Goal: Answer question/provide support

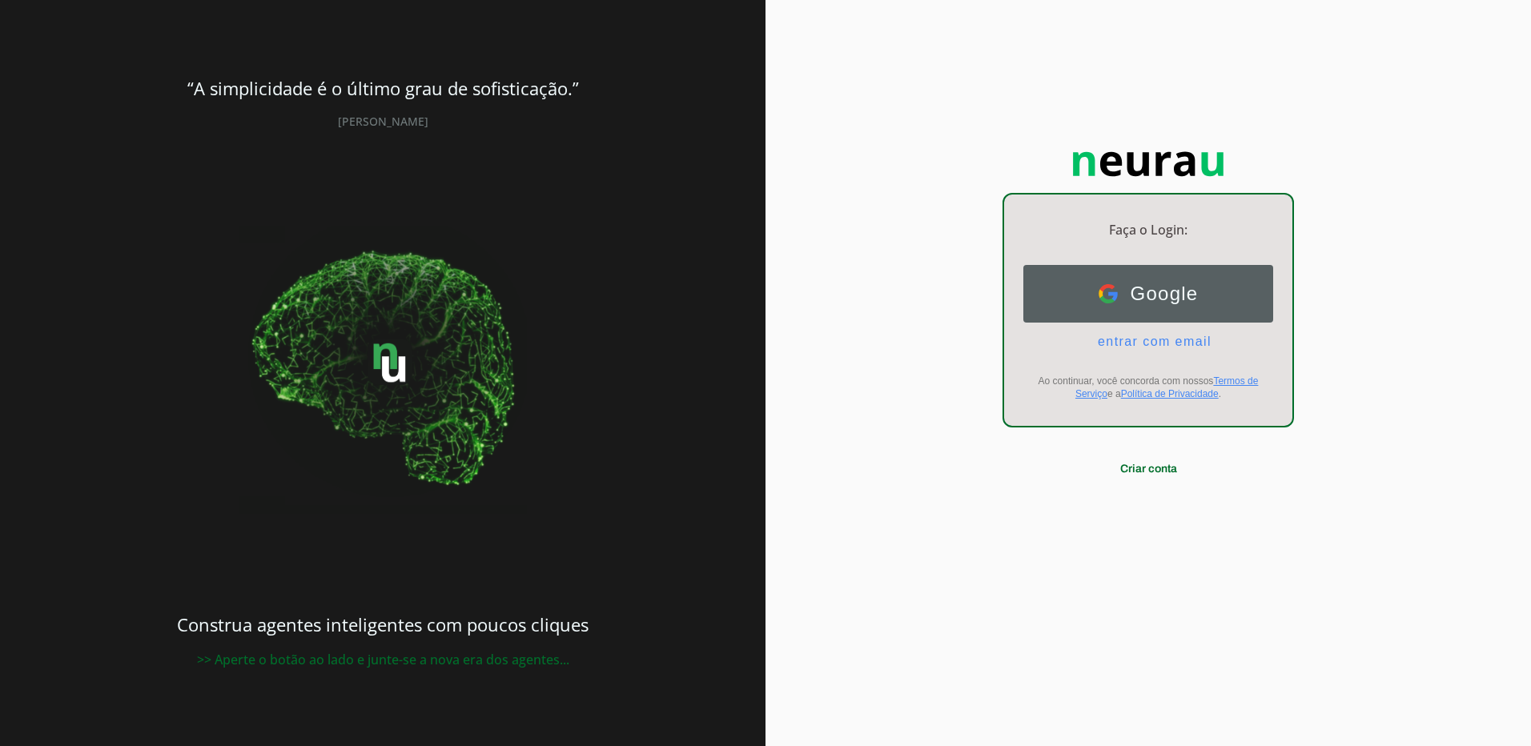
click at [1165, 289] on span "Google" at bounding box center [1158, 294] width 81 height 22
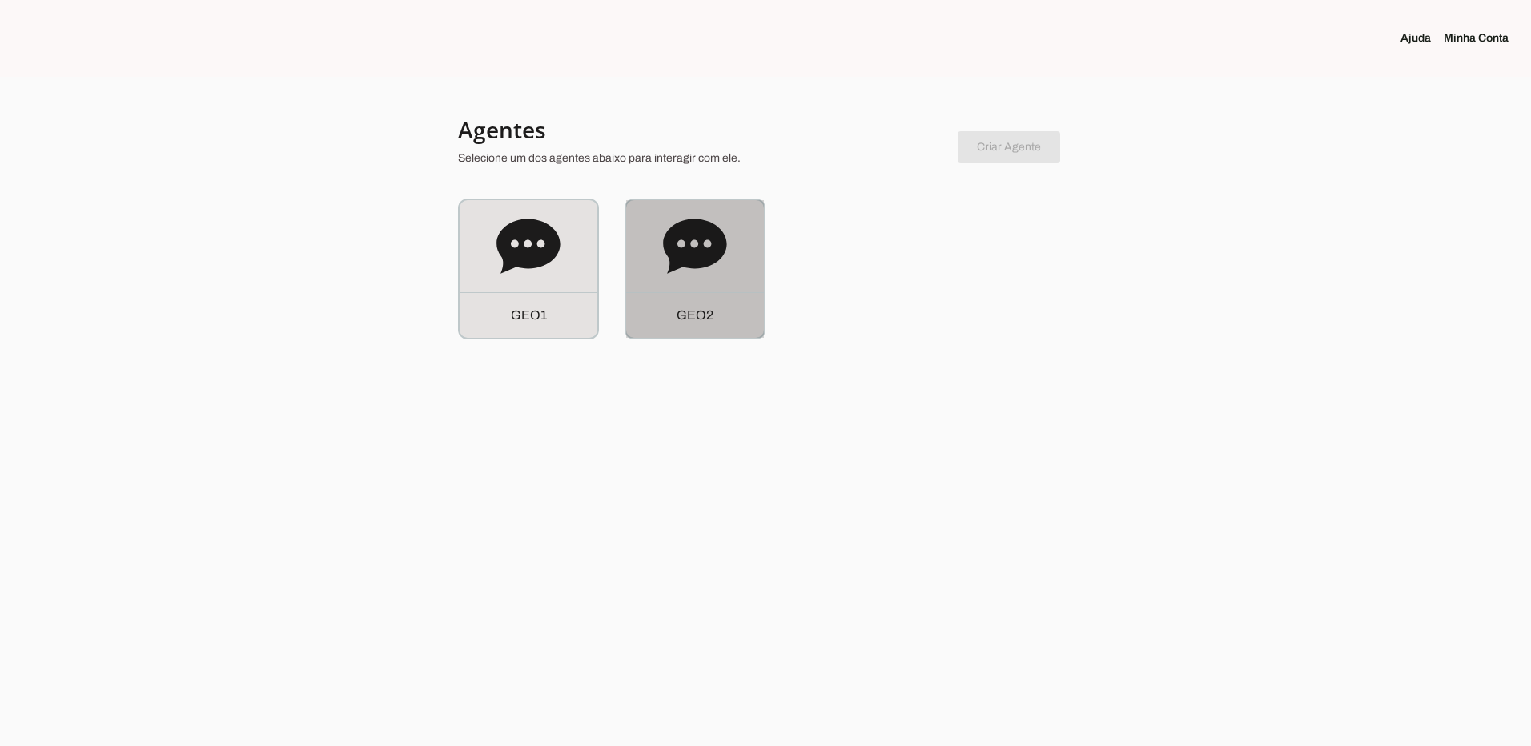
click at [707, 264] on icon at bounding box center [694, 246] width 63 height 54
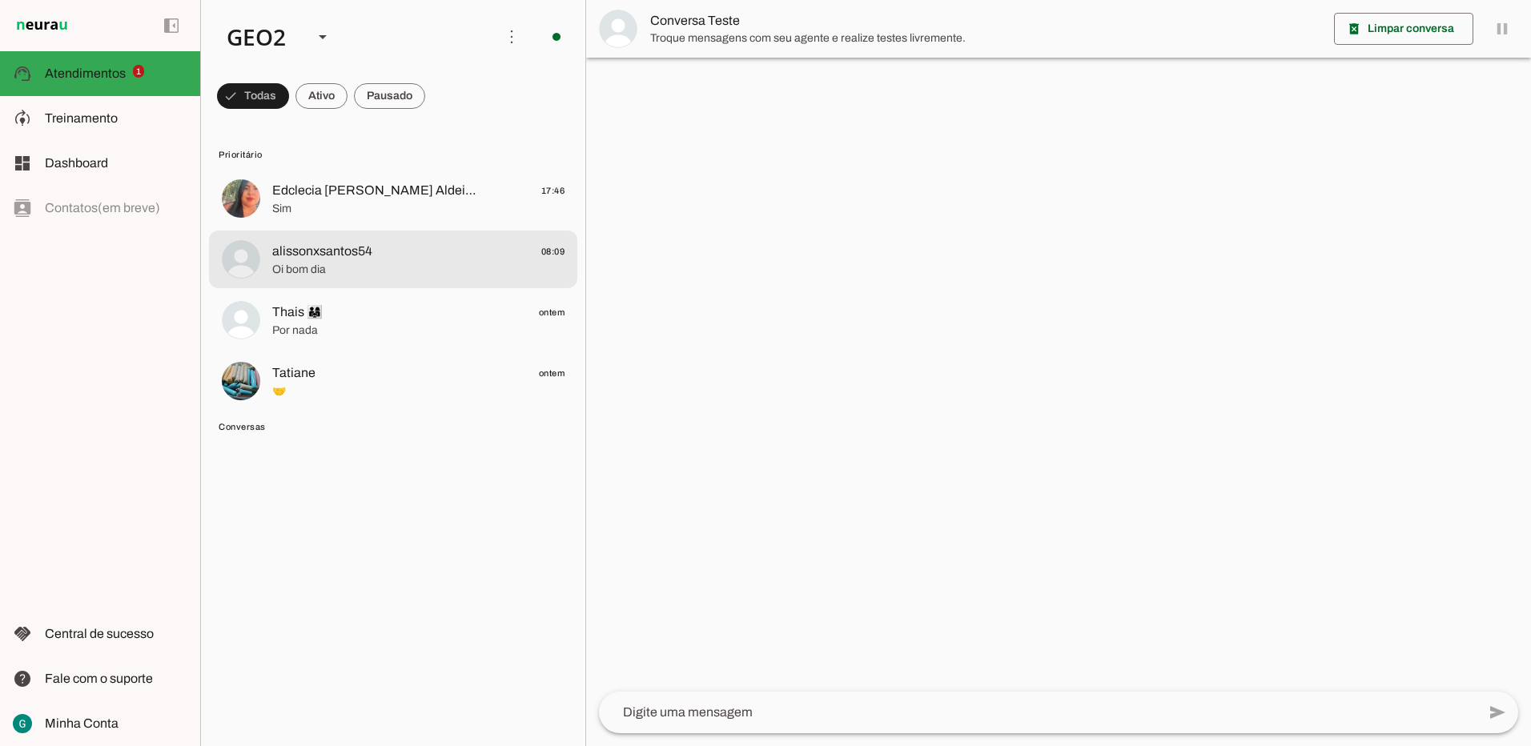
click at [369, 249] on span "alissonxsantos54" at bounding box center [322, 251] width 100 height 19
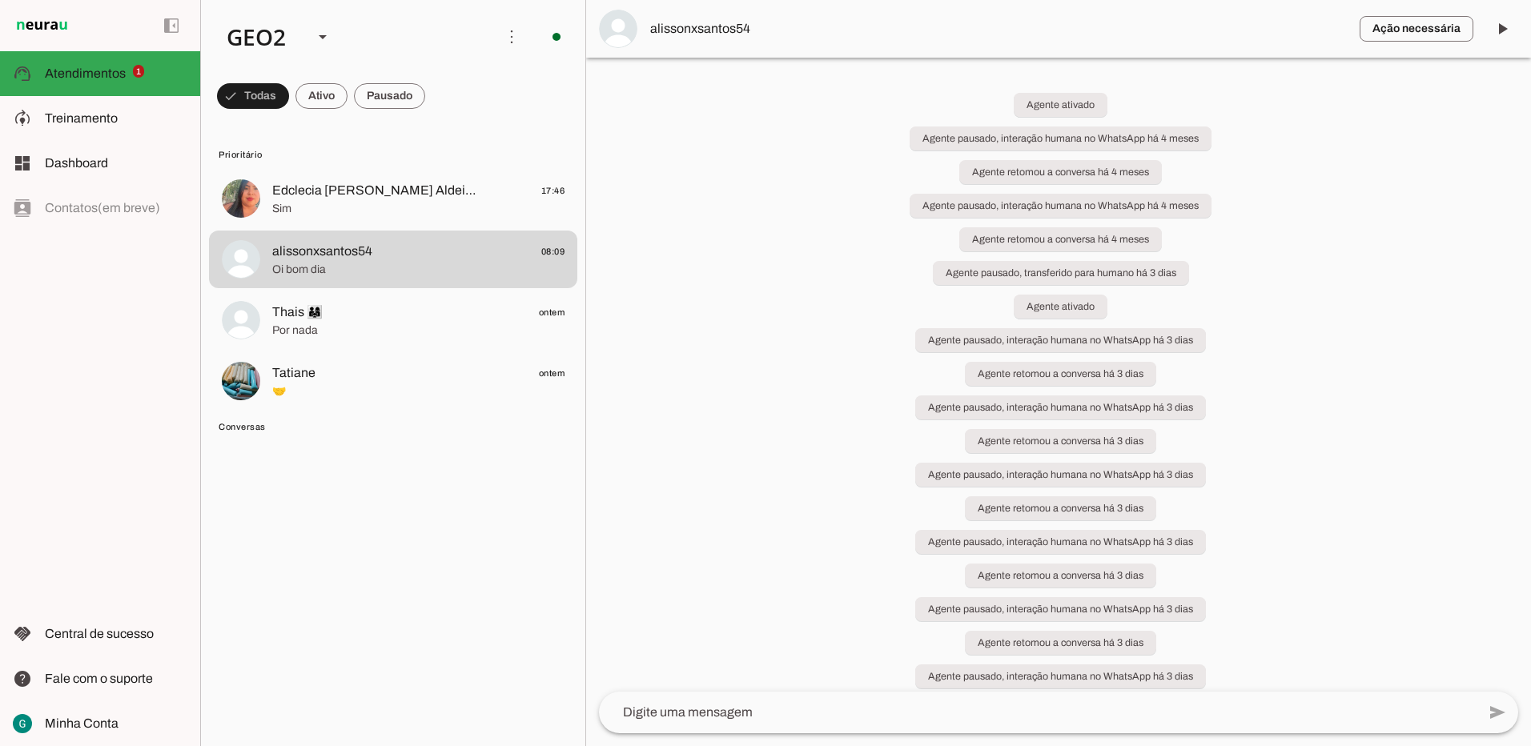
click at [705, 335] on div "Agente ativado Agente pausado, interação humana no WhatsApp há 4 meses Agente r…" at bounding box center [1058, 375] width 945 height 634
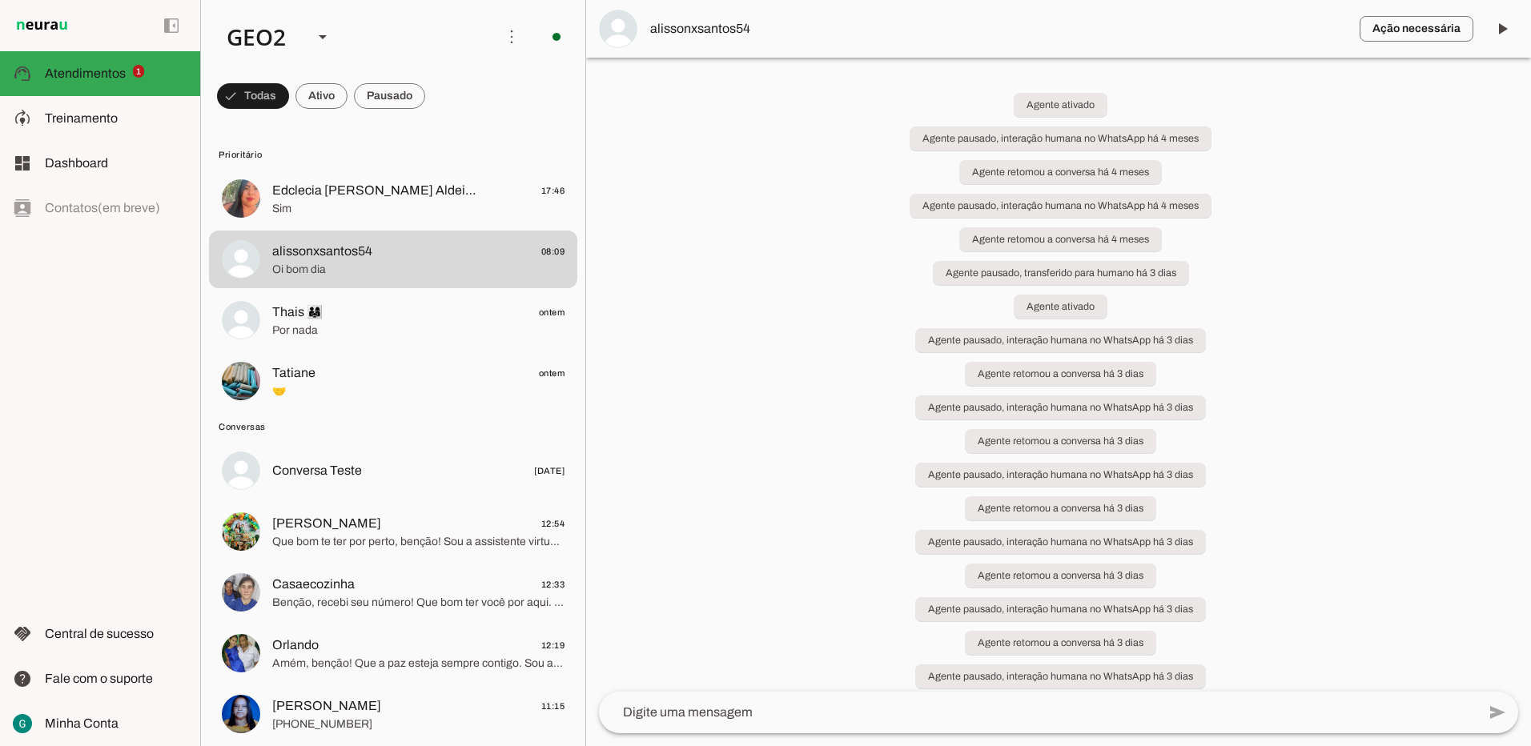
click at [794, 316] on div "Agente ativado Agente pausado, interação humana no WhatsApp há 4 meses Agente r…" at bounding box center [1058, 375] width 945 height 634
click at [1233, 360] on div "Agente ativado Agente pausado, interação humana no WhatsApp há 4 meses Agente r…" at bounding box center [1058, 375] width 945 height 634
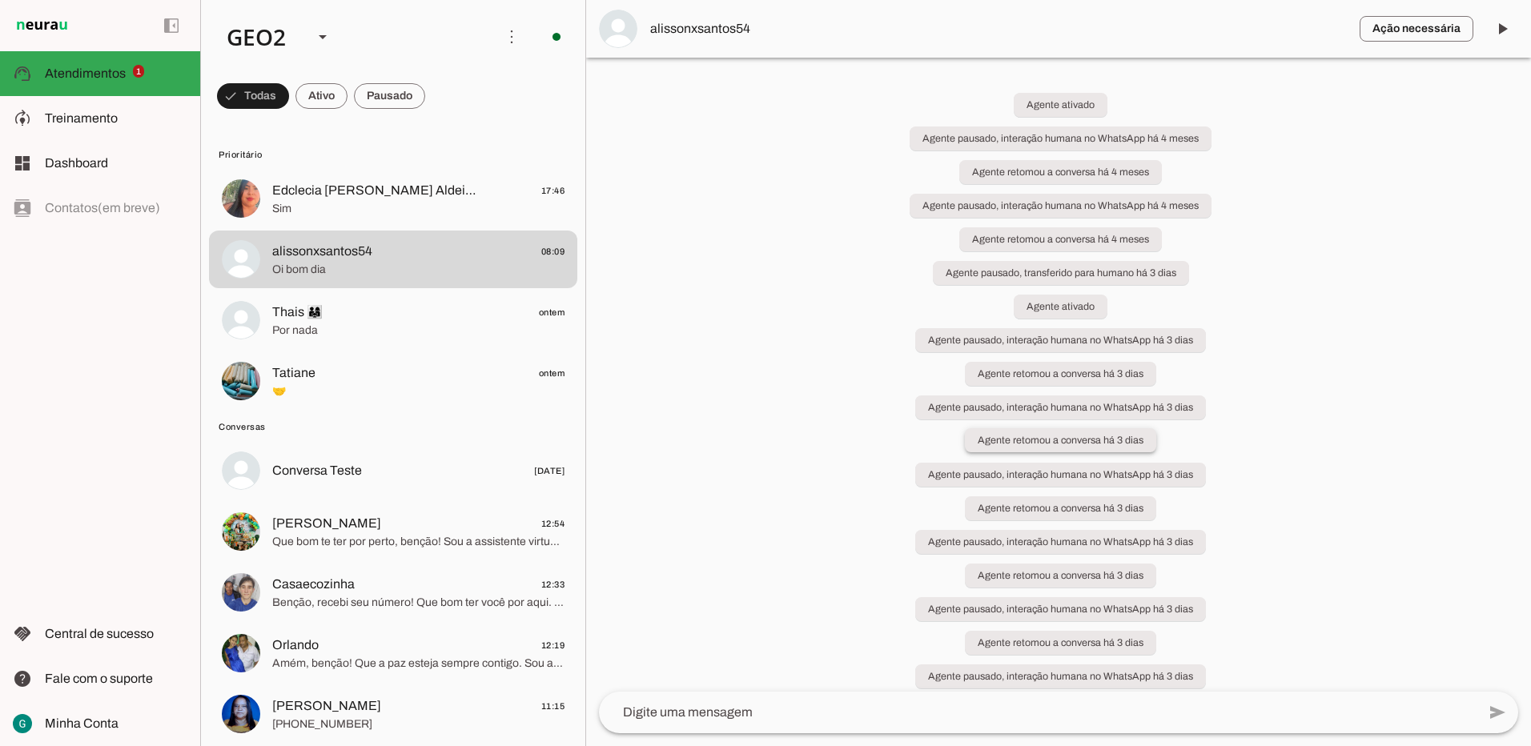
drag, startPoint x: 1233, startPoint y: 360, endPoint x: 1125, endPoint y: 443, distance: 135.9
click at [0, 0] on slot "Agente retomou a conversa há 3 dias" at bounding box center [0, 0] width 0 height 0
click at [843, 514] on div "Agente ativado Agente pausado, interação humana no WhatsApp há 4 meses Agente r…" at bounding box center [1058, 375] width 945 height 634
click at [421, 96] on span at bounding box center [389, 96] width 71 height 38
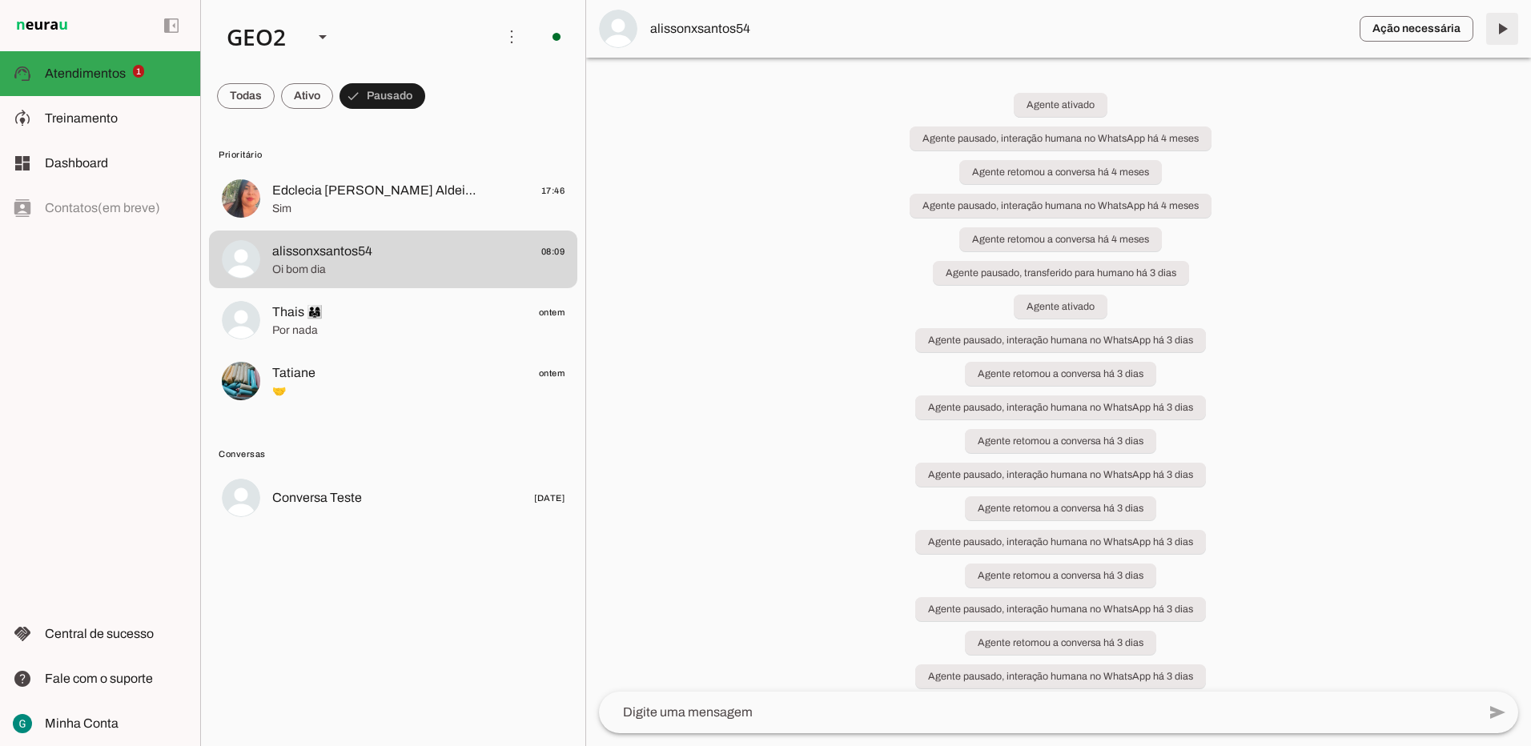
click at [1497, 32] on span at bounding box center [1502, 29] width 38 height 38
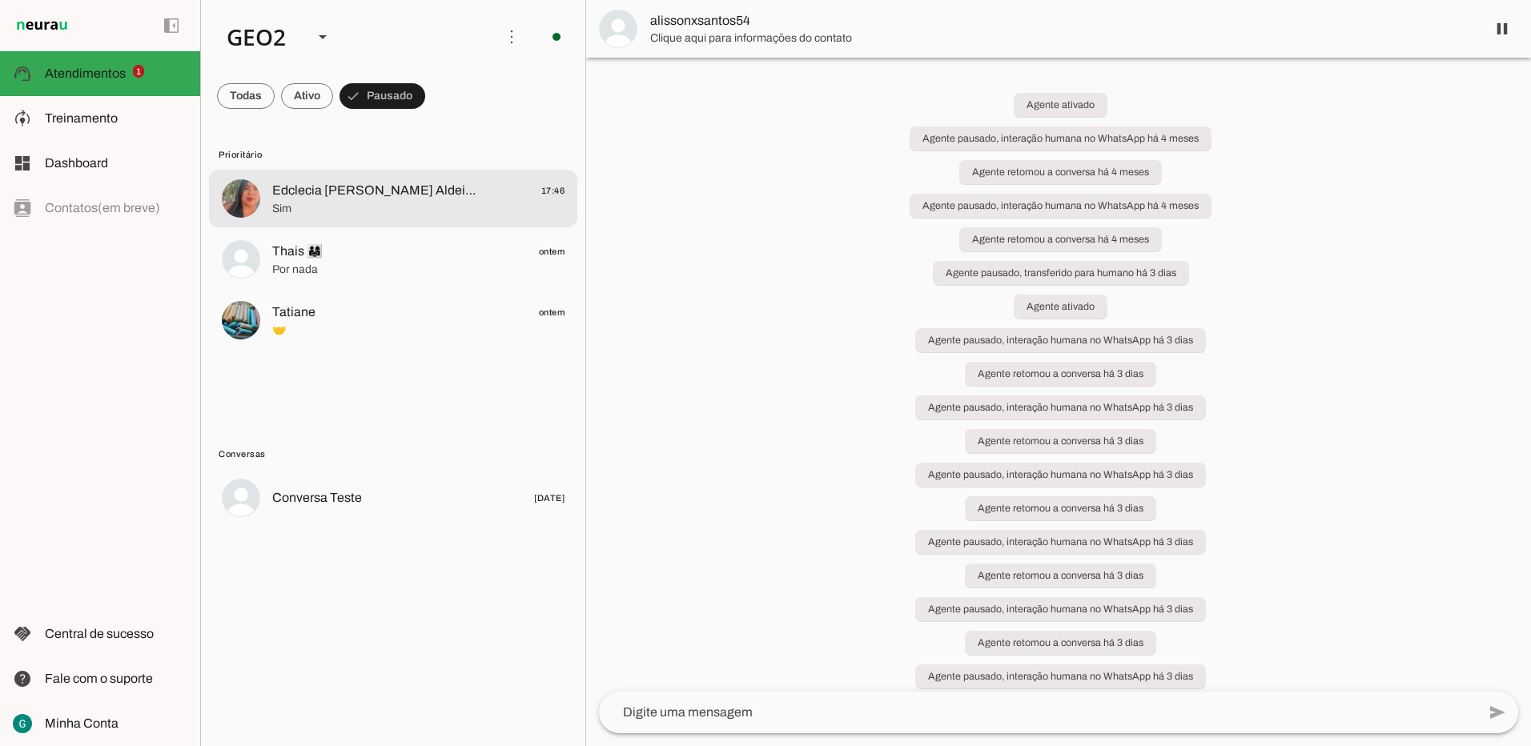
click at [386, 197] on span "Edclecia [PERSON_NAME] Aldeia Pau-ferro Banzaê" at bounding box center [377, 190] width 211 height 19
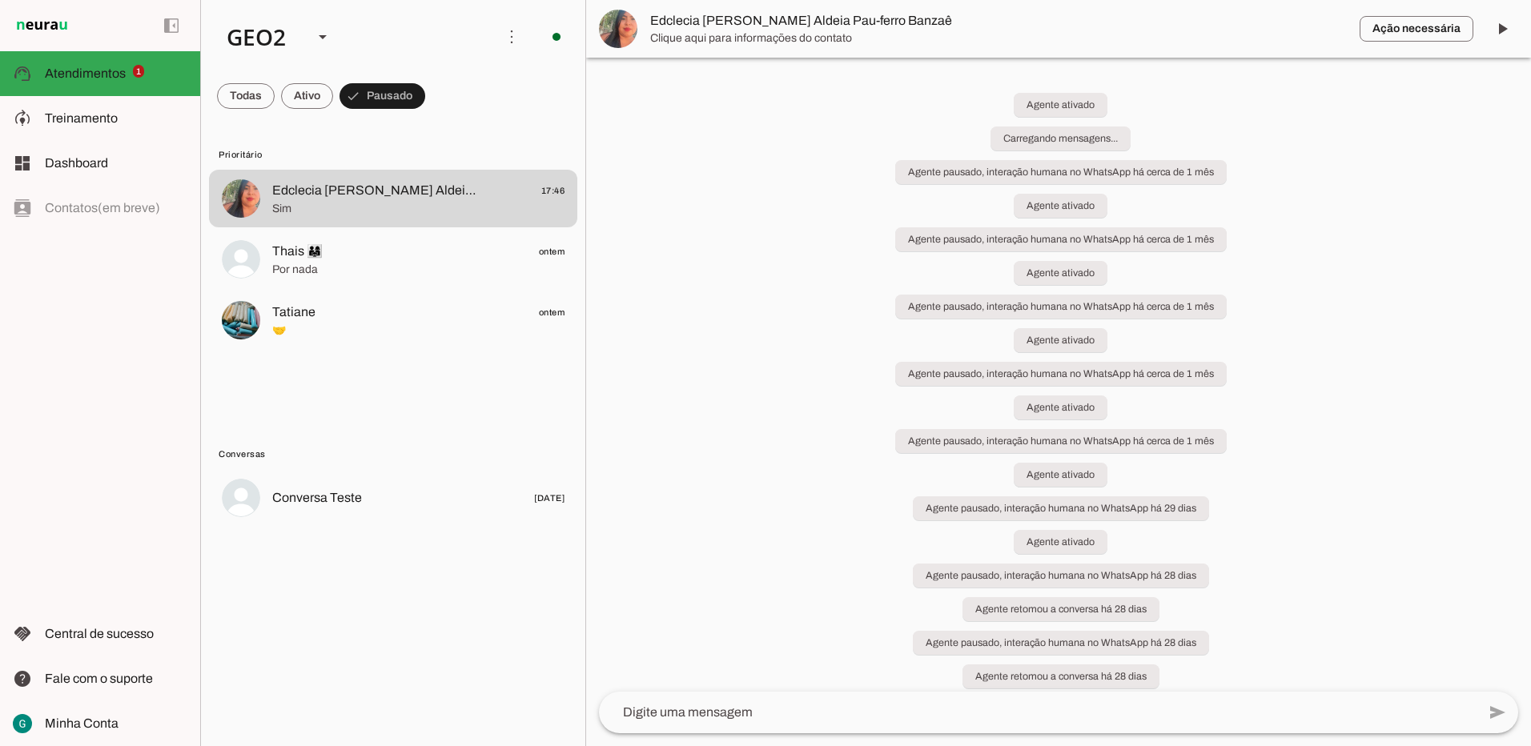
click at [1294, 405] on div "Agente ativado Carregando mensagens... Agente pausado, interação humana no What…" at bounding box center [1058, 375] width 945 height 634
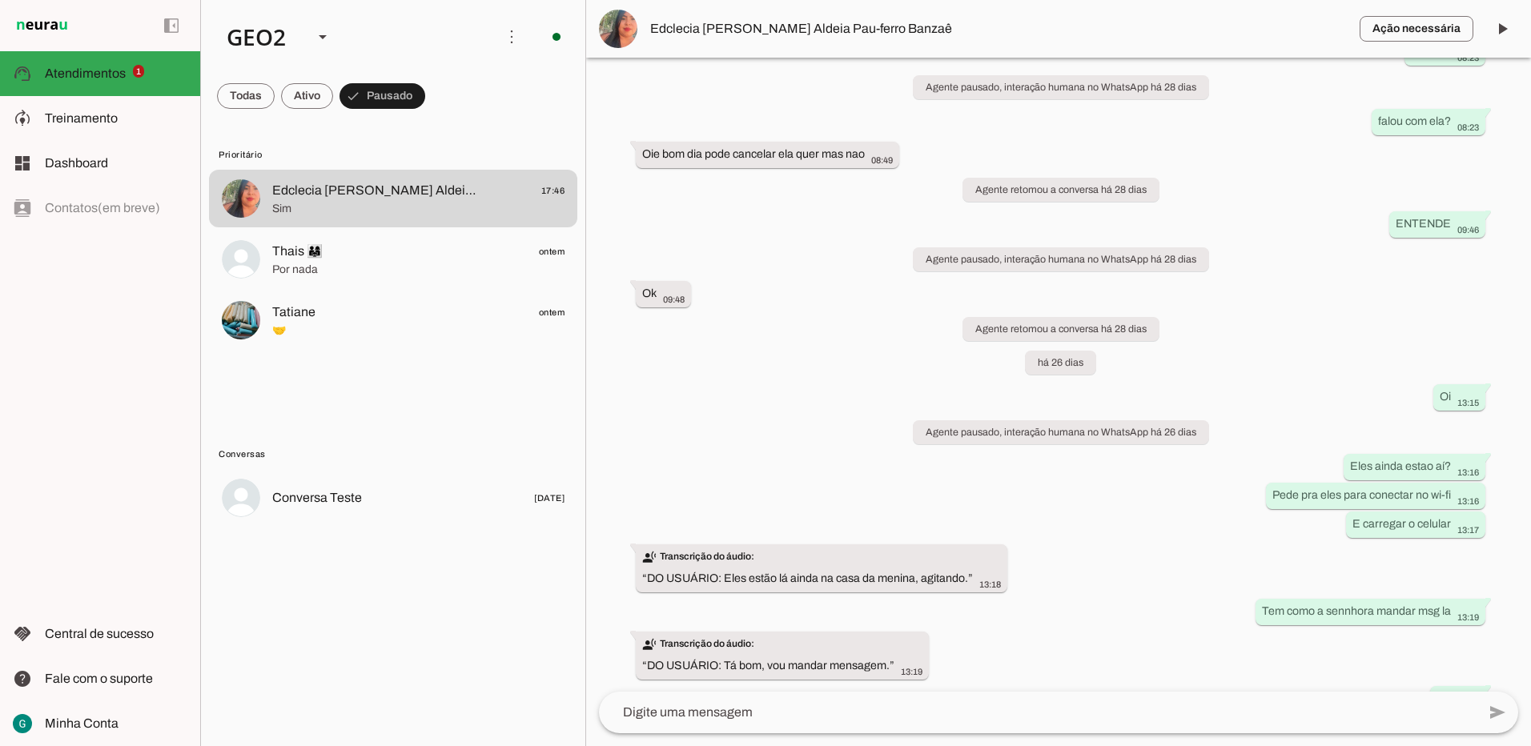
scroll to position [27941, 0]
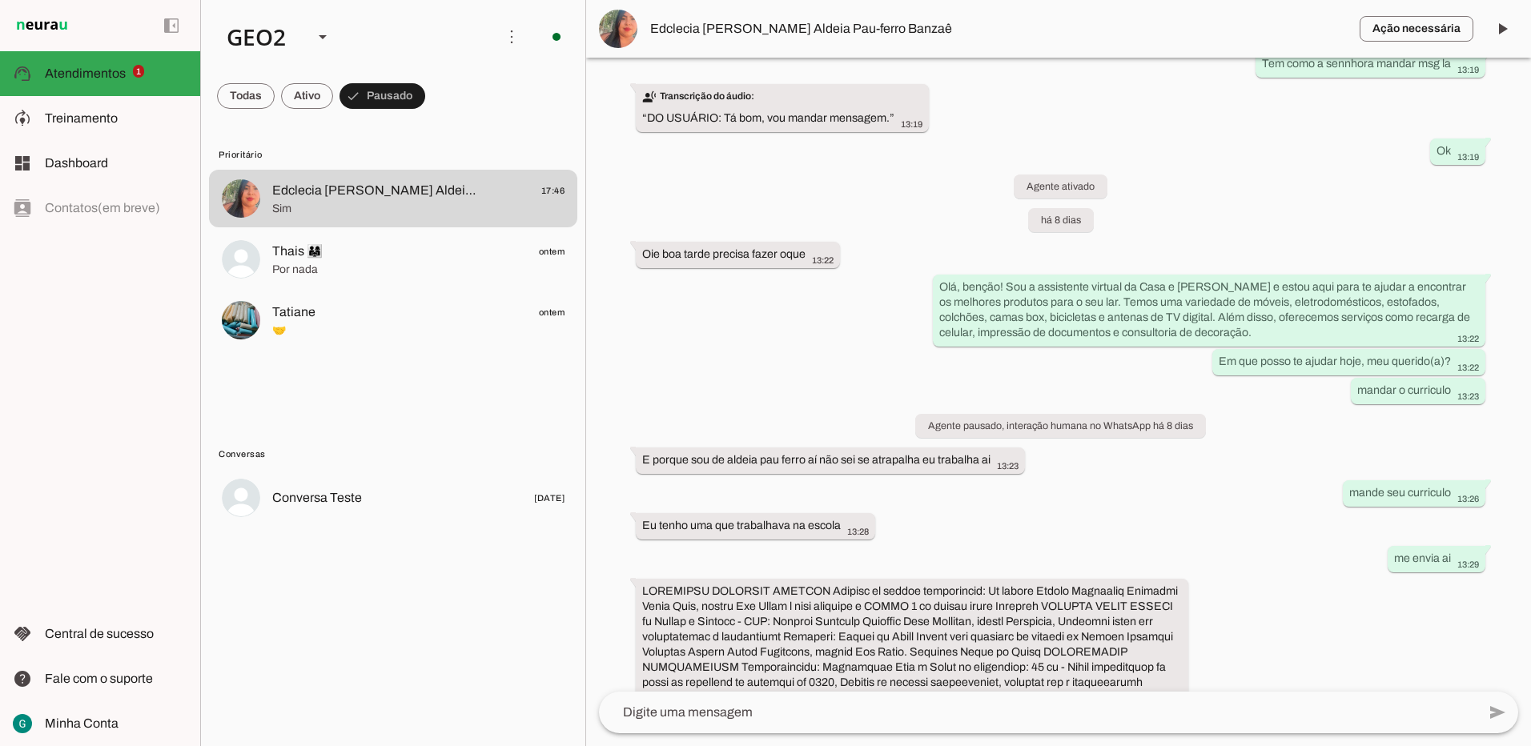
click at [1530, 686] on div "Agente ativado há cerca de 1 mês Oii 14:20 Oh, benção! Sou a assistente virtual…" at bounding box center [1058, 375] width 945 height 634
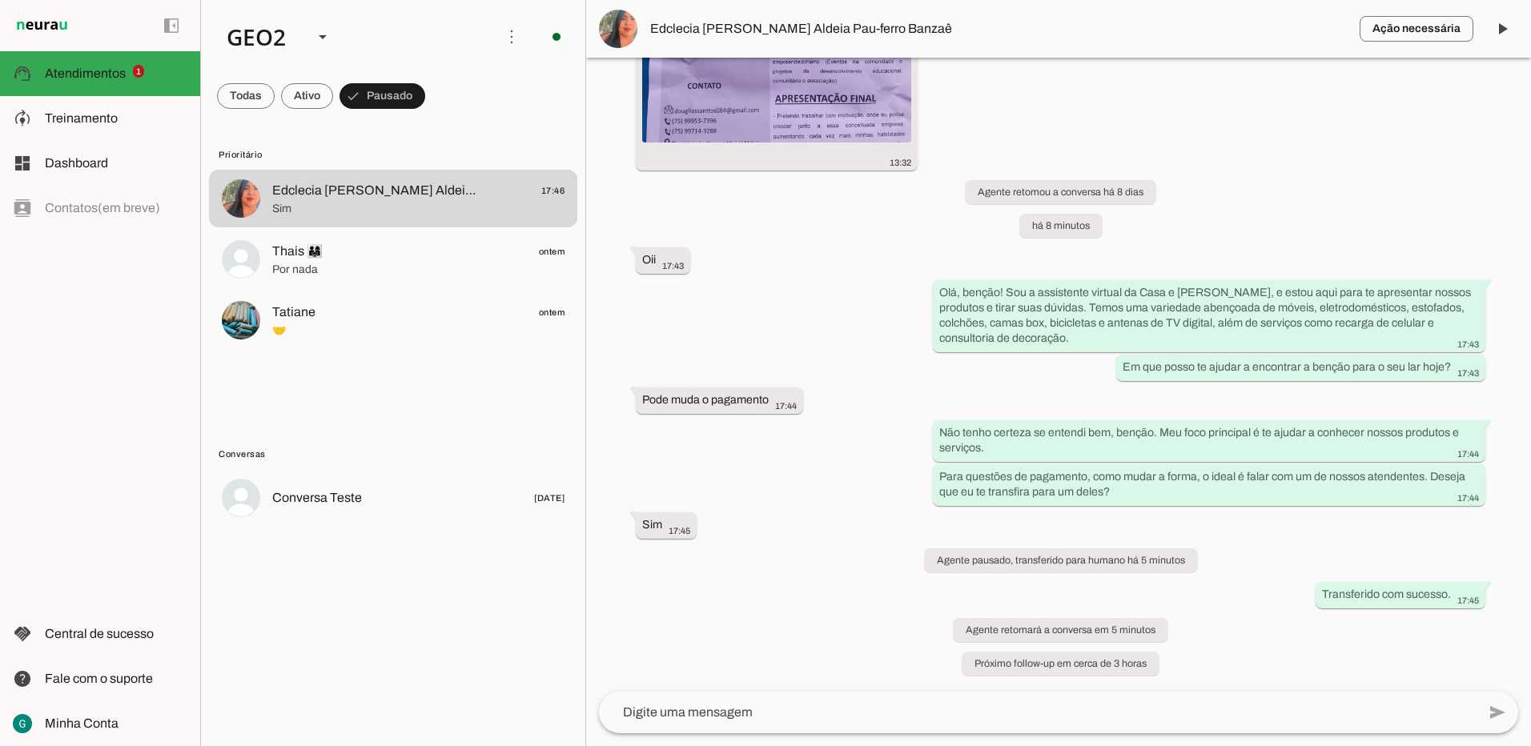
scroll to position [29082, 0]
click at [1282, 381] on div "Agente ativado há cerca de 1 mês Oii 14:20 Oh, benção! Sou a assistente virtual…" at bounding box center [1058, 375] width 945 height 634
drag, startPoint x: 1258, startPoint y: 342, endPoint x: 1212, endPoint y: 308, distance: 57.2
click at [1212, 308] on div "Agente ativado há cerca de 1 mês Oii 14:20 Oh, benção! Sou a assistente virtual…" at bounding box center [1058, 375] width 945 height 634
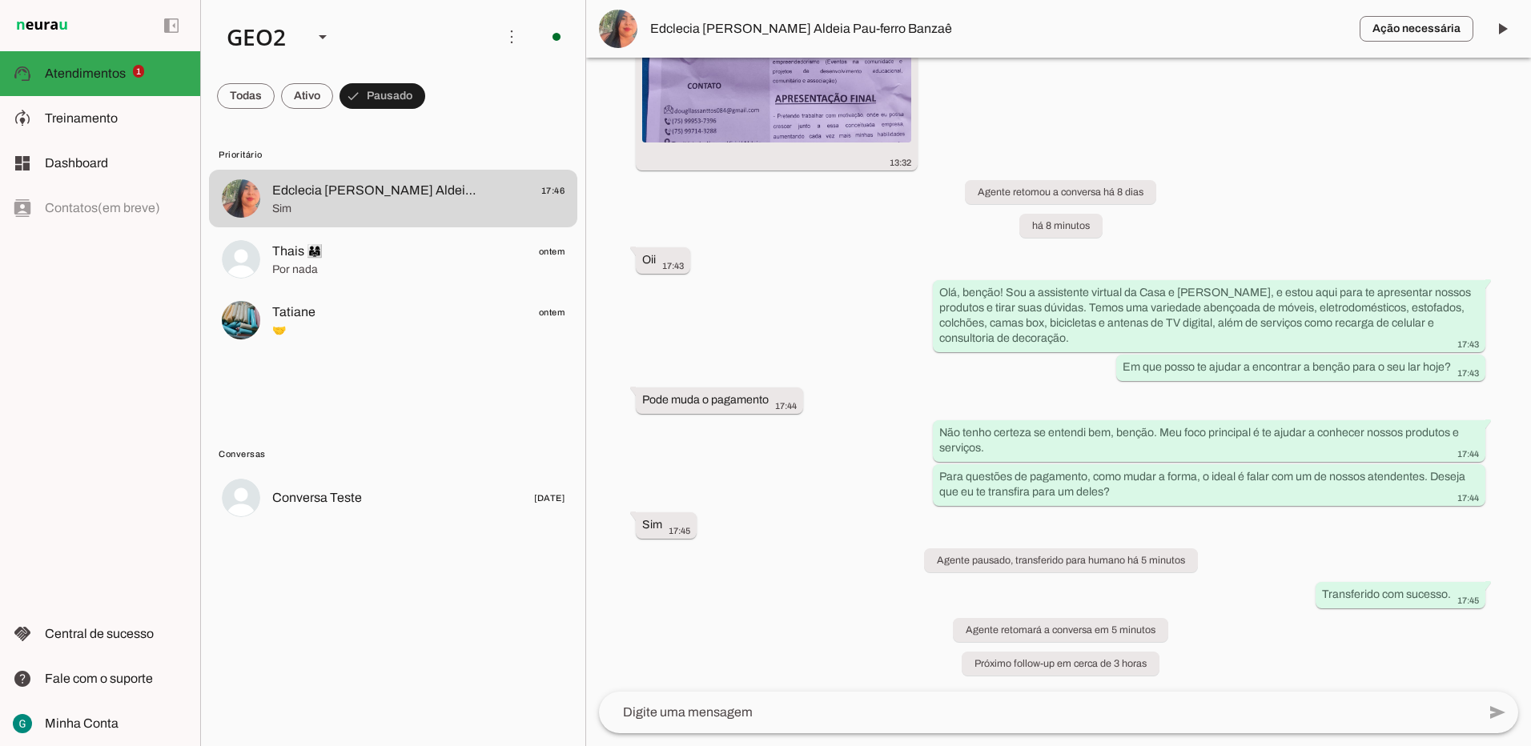
click at [1212, 308] on div "Agente ativado há cerca de 1 mês Oii 14:20 Oh, benção! Sou a assistente virtual…" at bounding box center [1058, 375] width 945 height 634
click at [1500, 22] on span at bounding box center [1502, 29] width 38 height 38
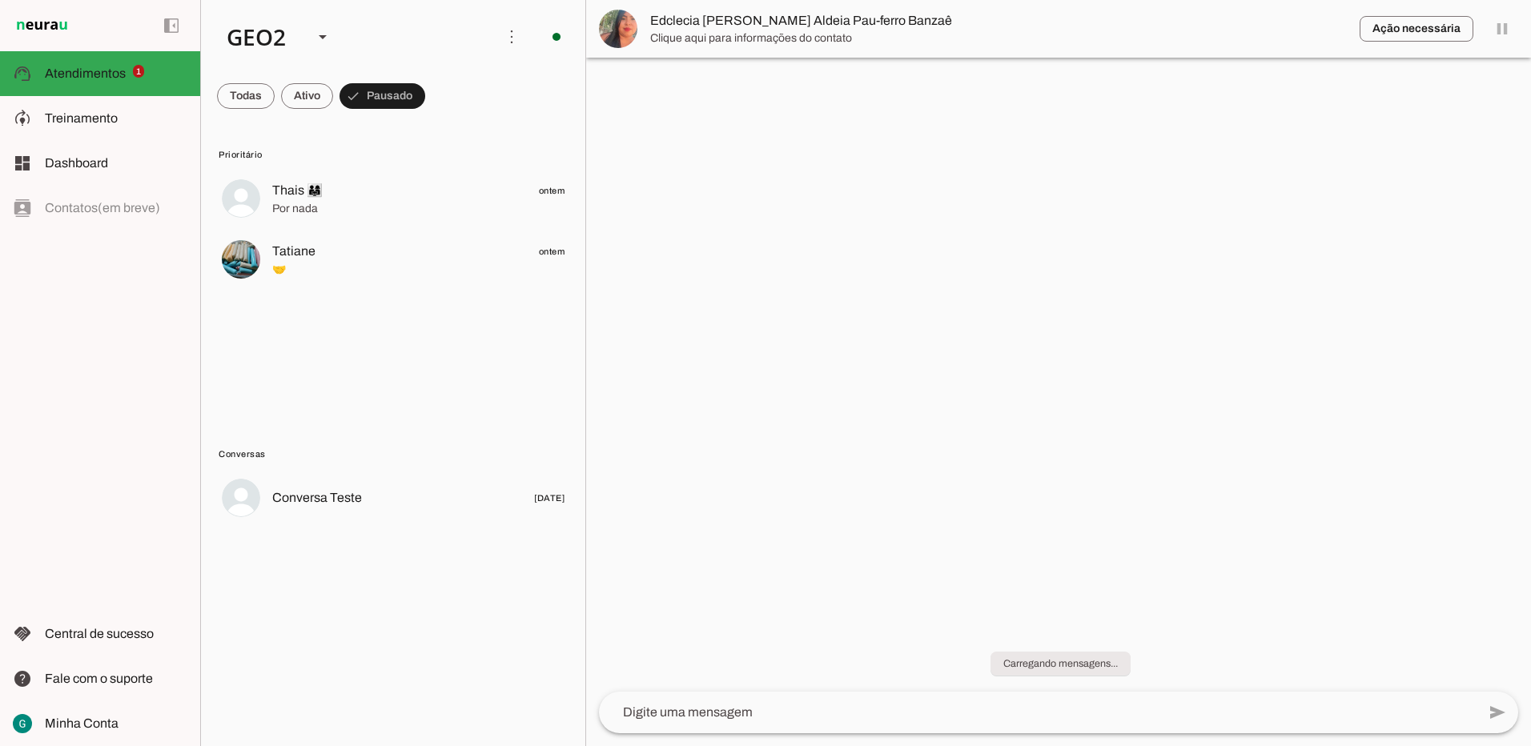
scroll to position [0, 0]
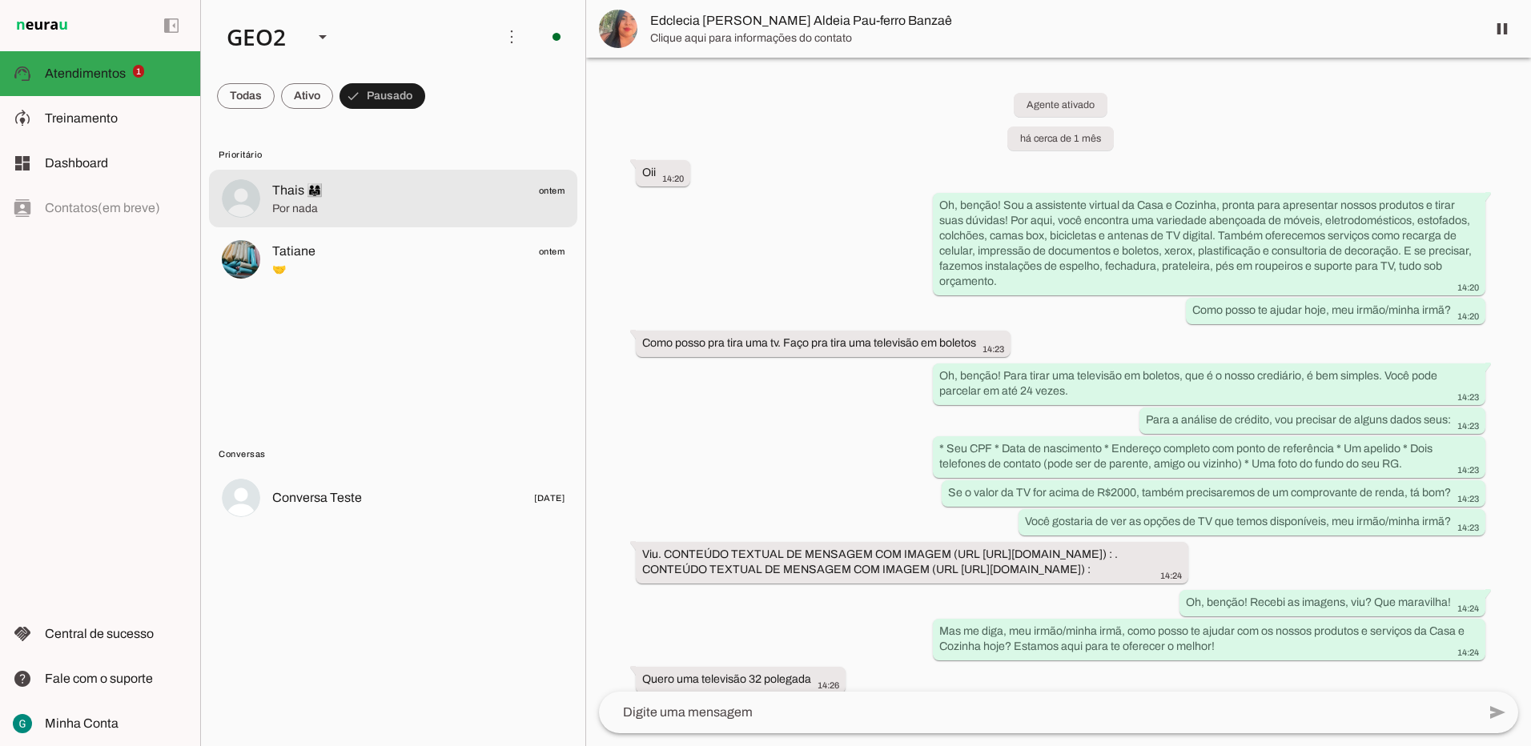
click at [375, 192] on span "Thais 👨‍👩‍👧 ontem" at bounding box center [418, 191] width 292 height 20
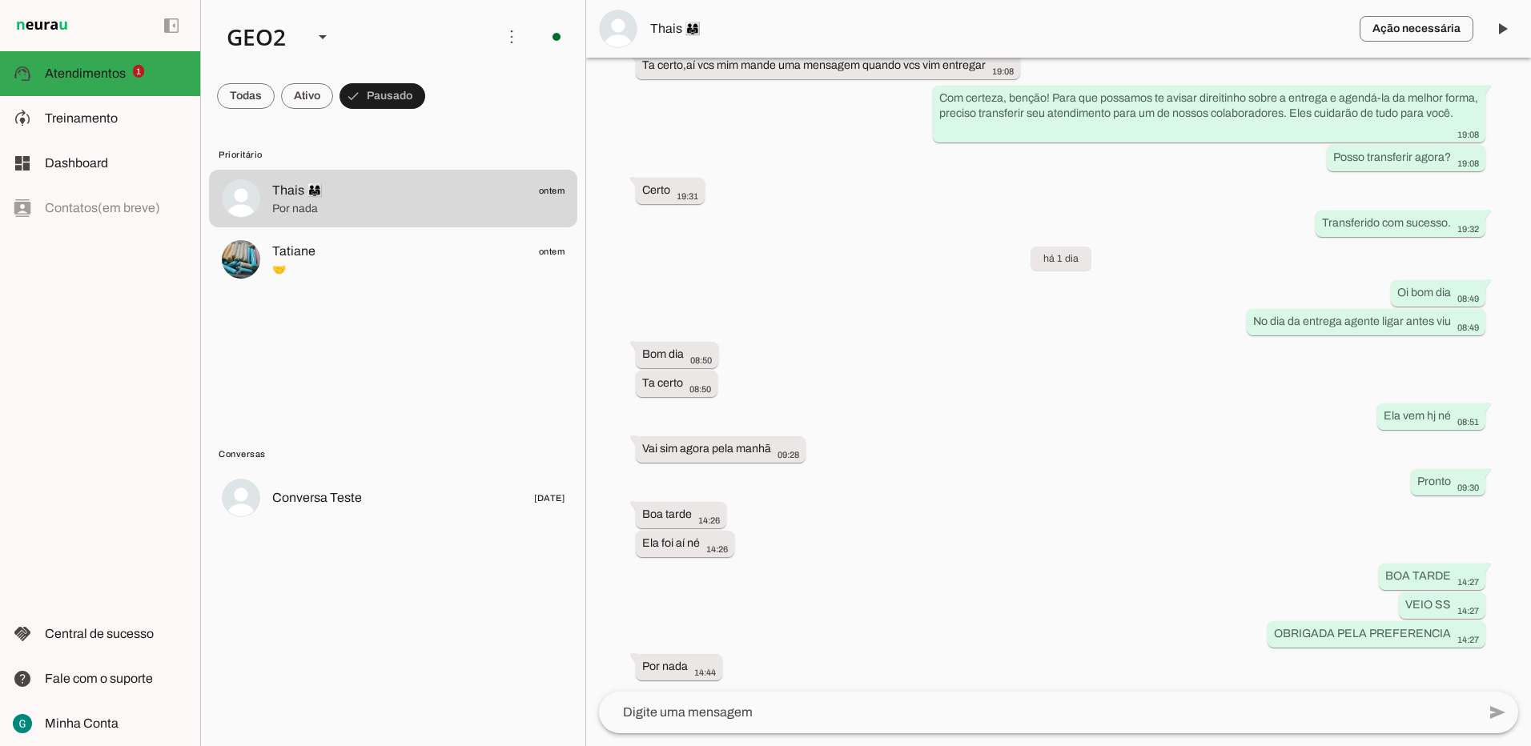
scroll to position [4715, 0]
click at [1495, 29] on span at bounding box center [1502, 29] width 38 height 38
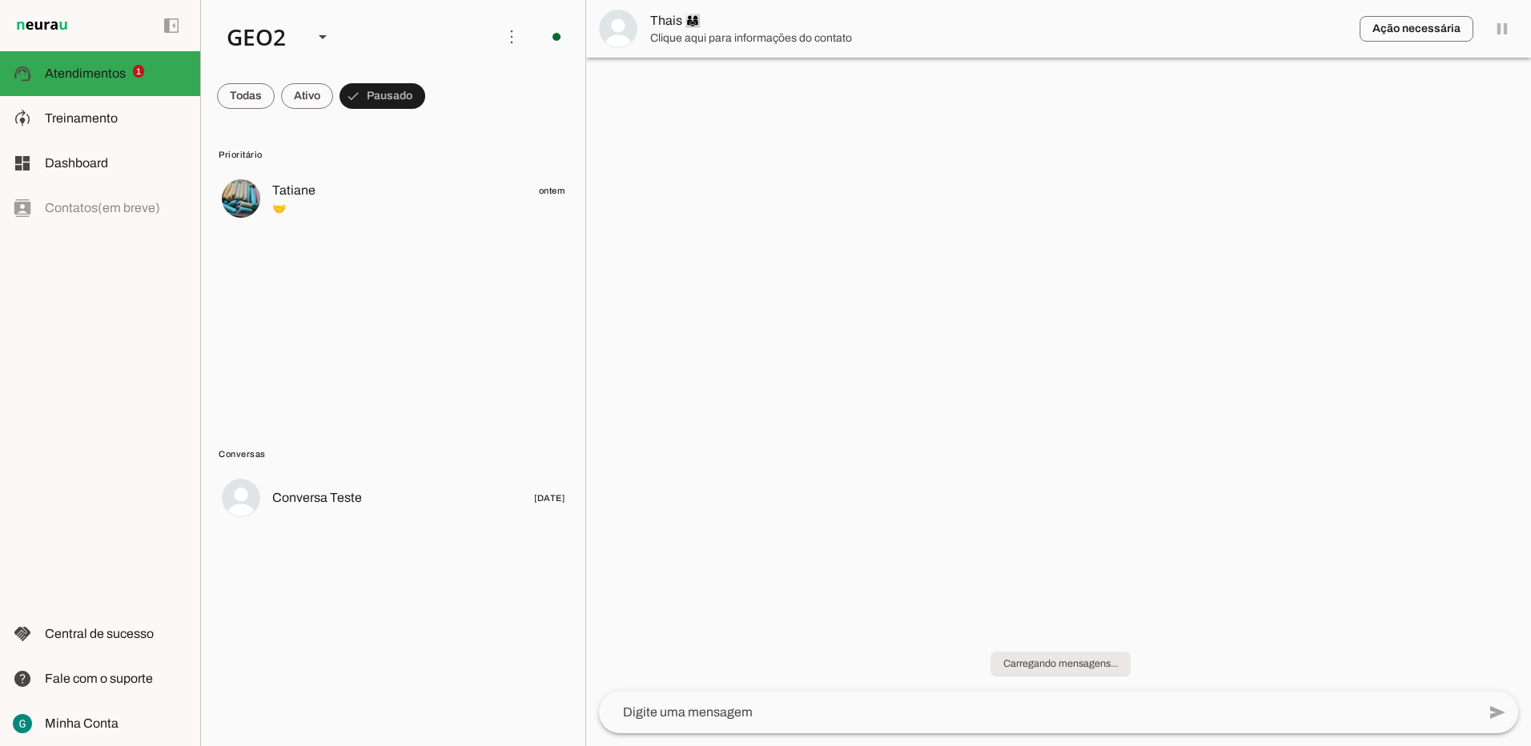
scroll to position [0, 0]
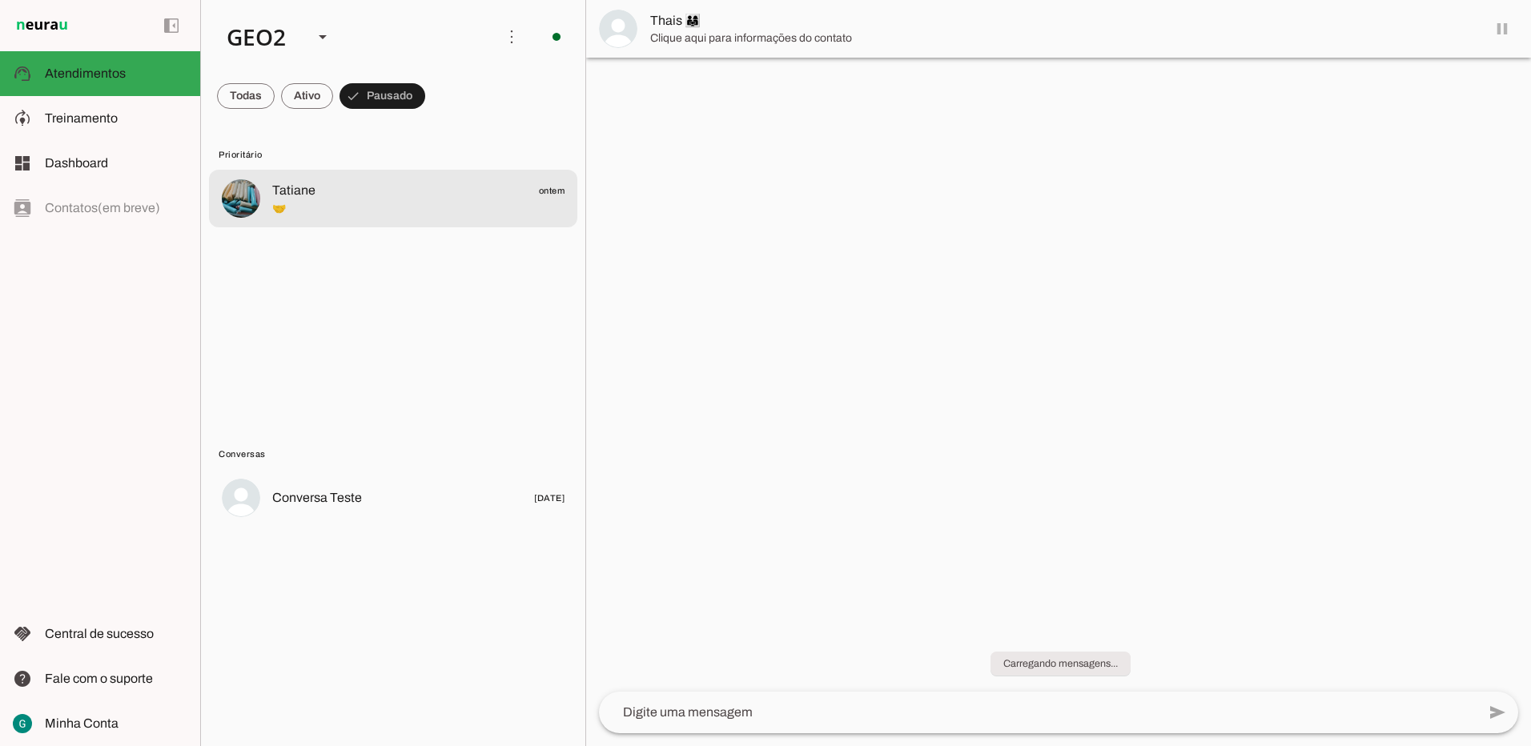
click at [423, 201] on span "🤝" at bounding box center [418, 209] width 292 height 16
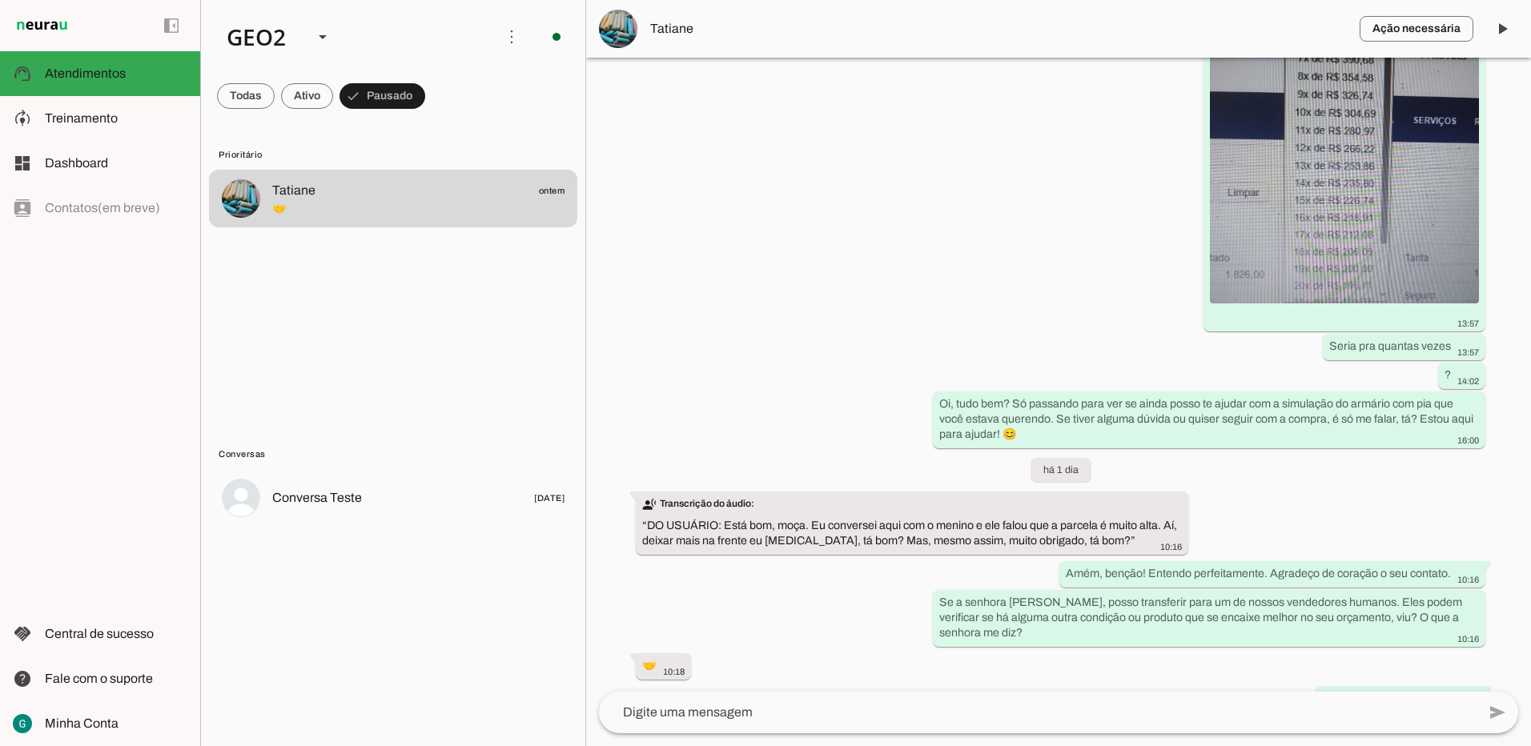
scroll to position [17764, 0]
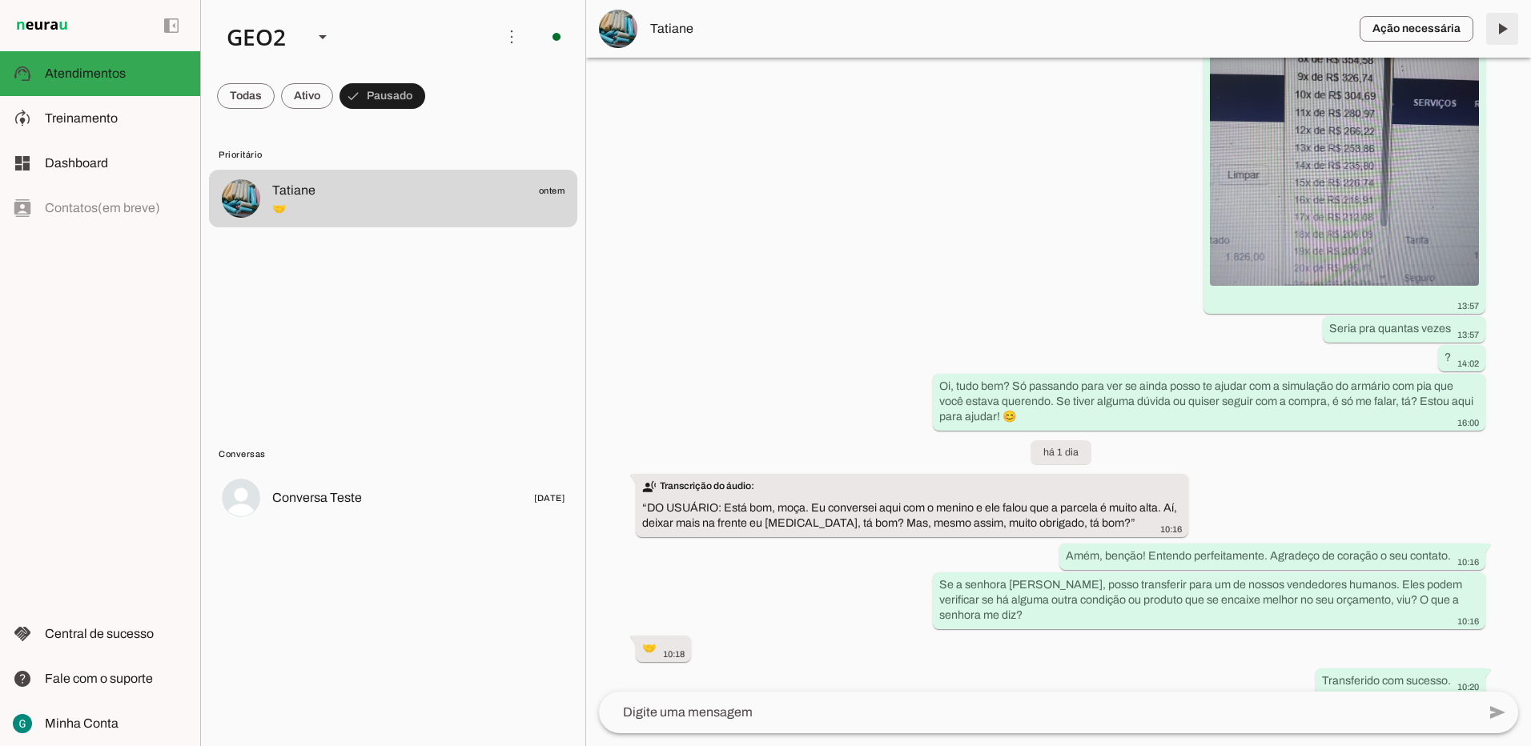
click at [1500, 36] on span at bounding box center [1502, 29] width 38 height 38
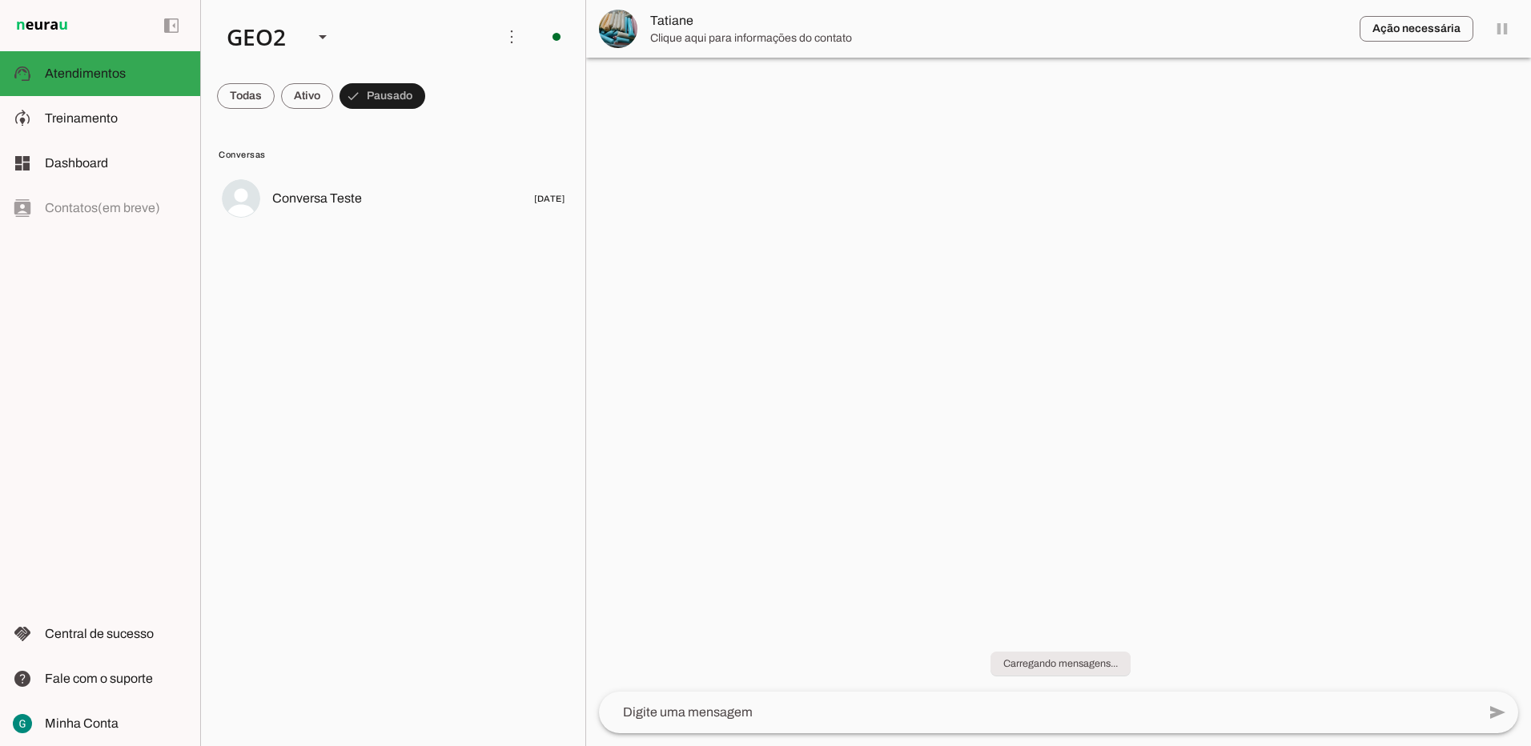
scroll to position [0, 0]
click at [295, 44] on div "GEO2" at bounding box center [257, 37] width 87 height 54
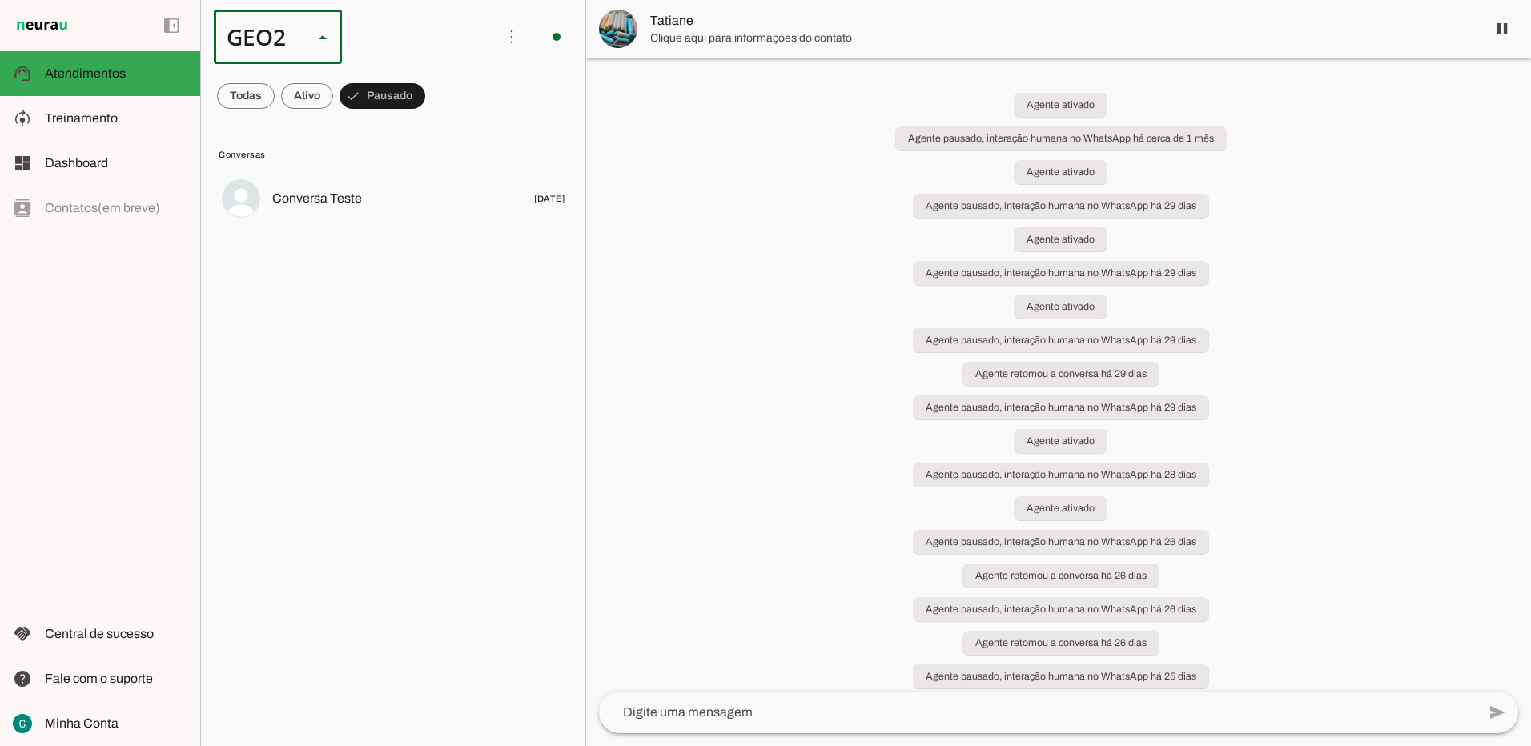
click at [441, 93] on slot at bounding box center [492, 102] width 103 height 19
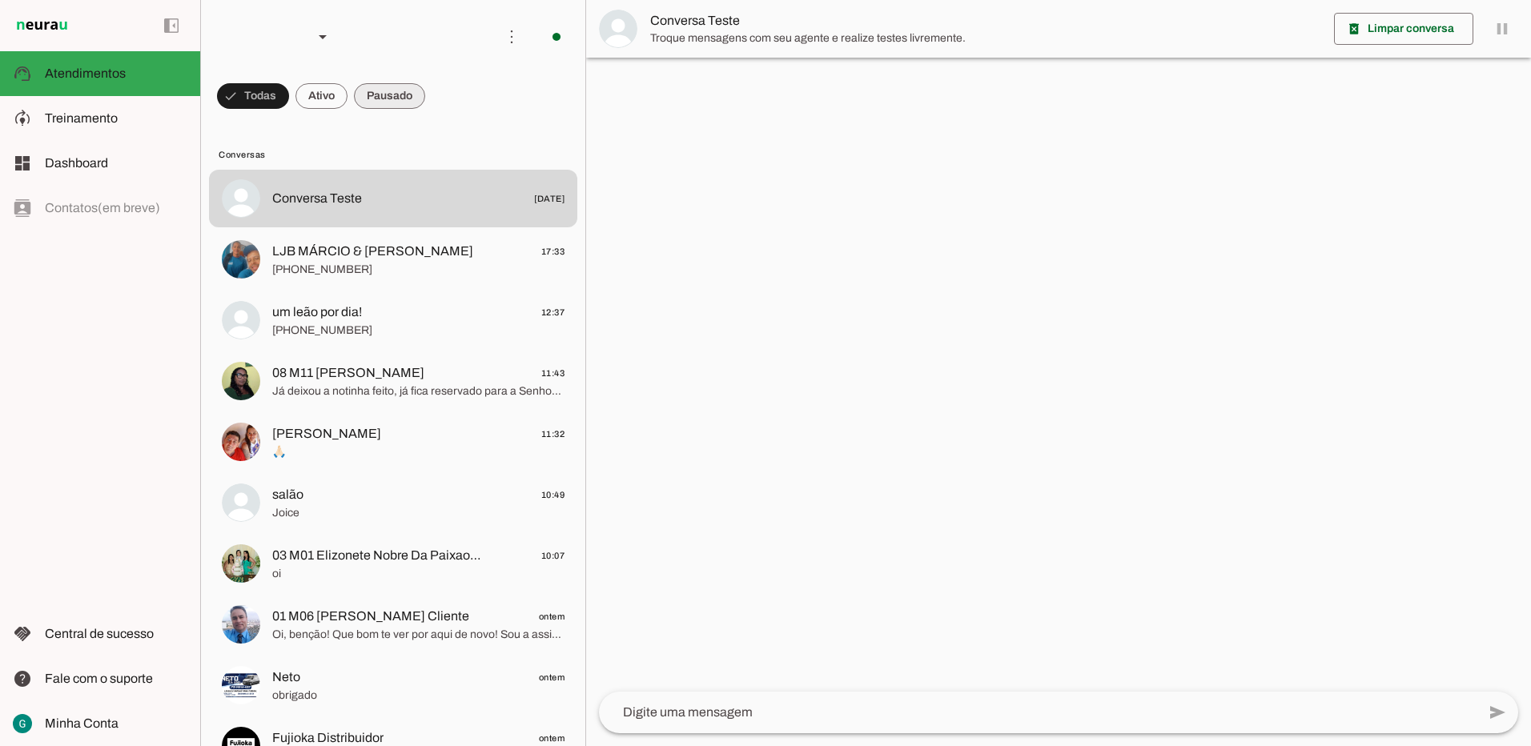
click at [388, 99] on span at bounding box center [389, 96] width 71 height 38
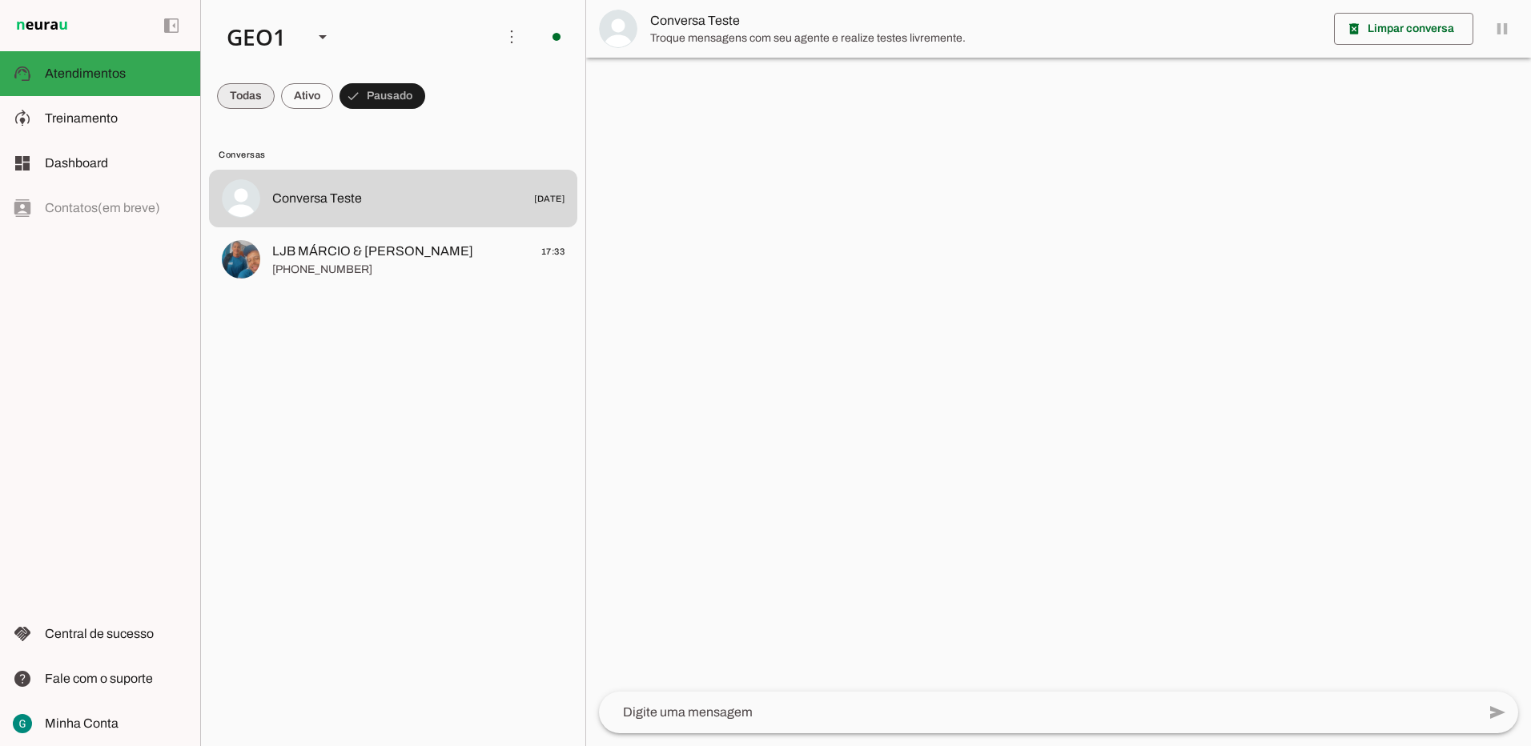
click at [244, 103] on span at bounding box center [246, 96] width 58 height 38
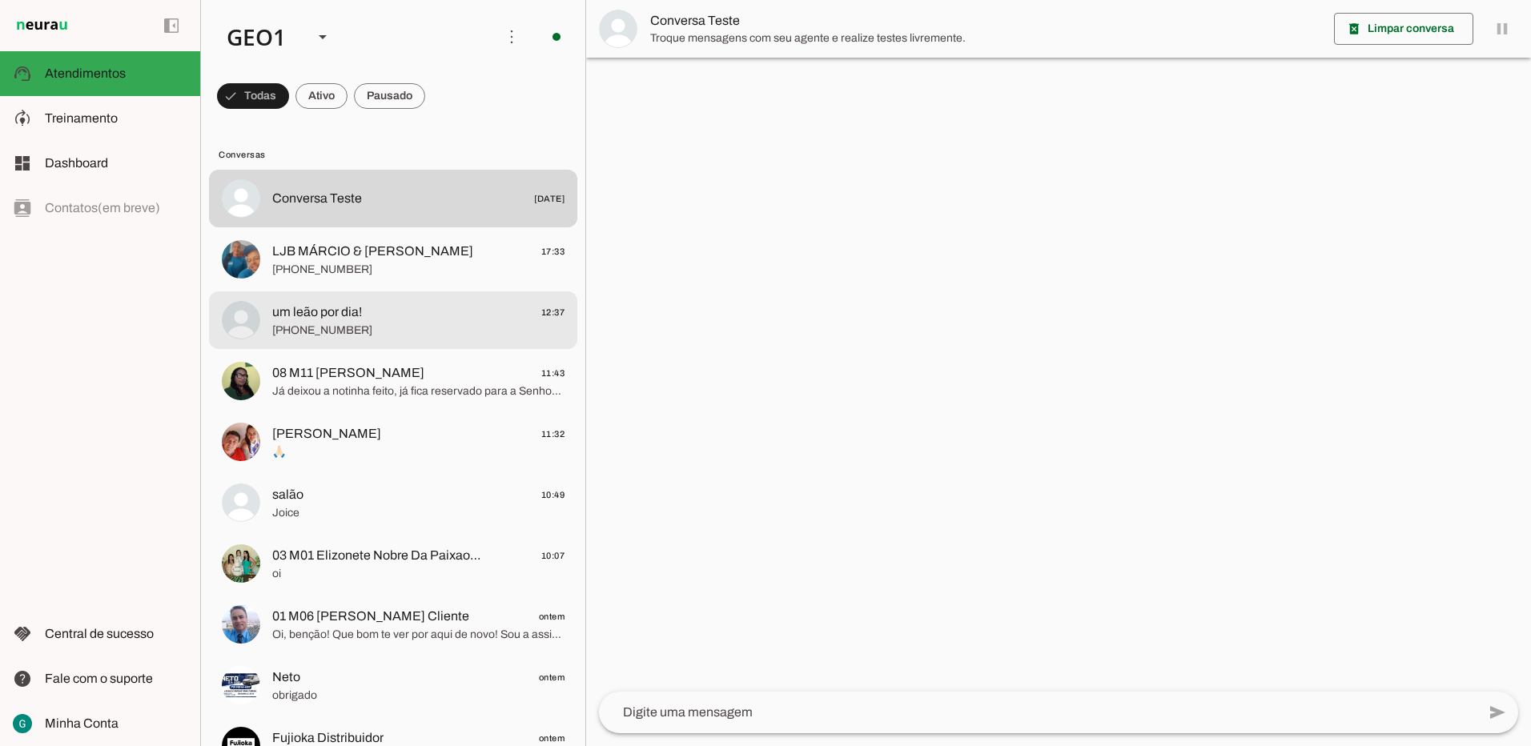
click at [384, 340] on md-item "um leão por dia! 12:37 [PHONE_NUMBER]" at bounding box center [393, 321] width 368 height 58
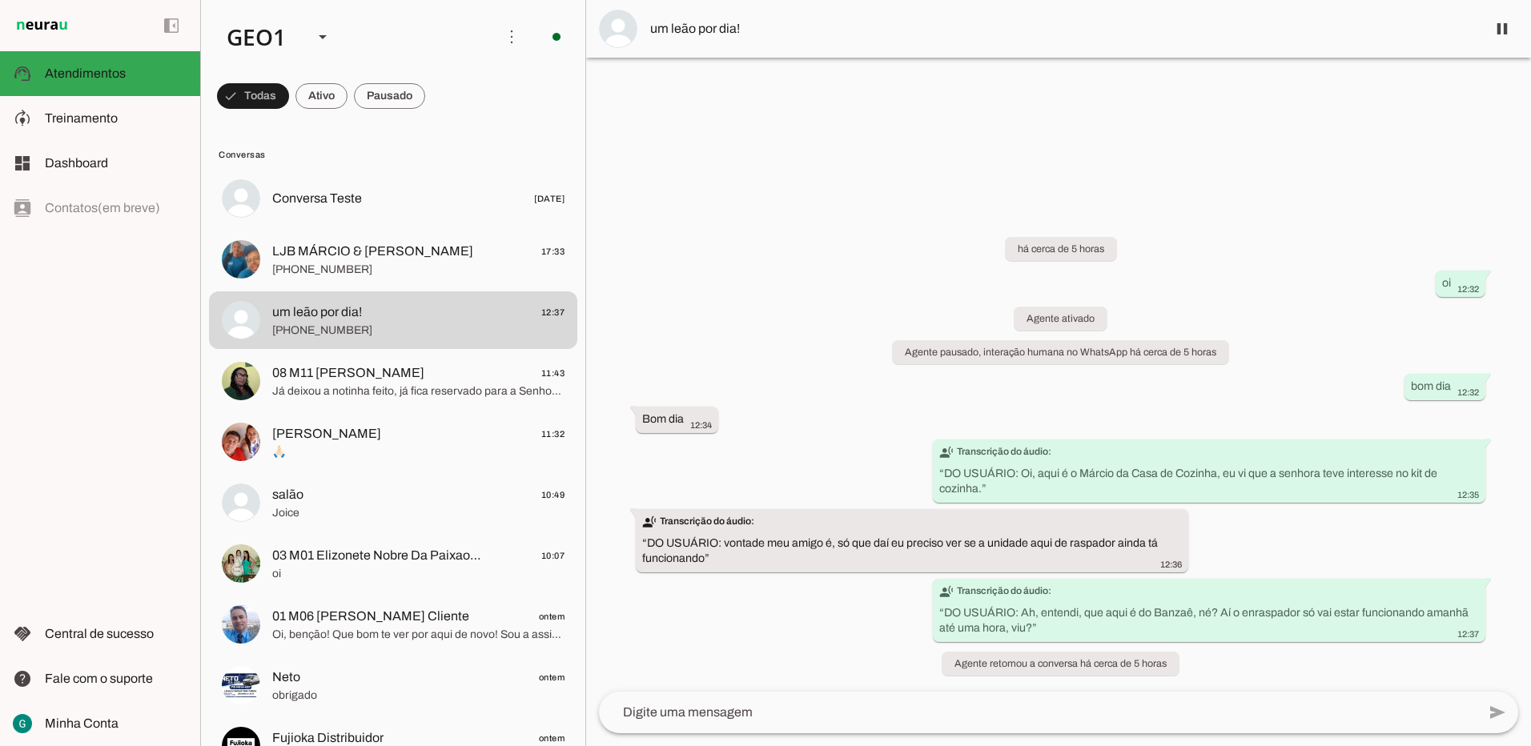
click at [856, 384] on div "há cerca de 5 horas oi 12:32 Agente ativado Agente pausado, interação humana no…" at bounding box center [1058, 447] width 945 height 490
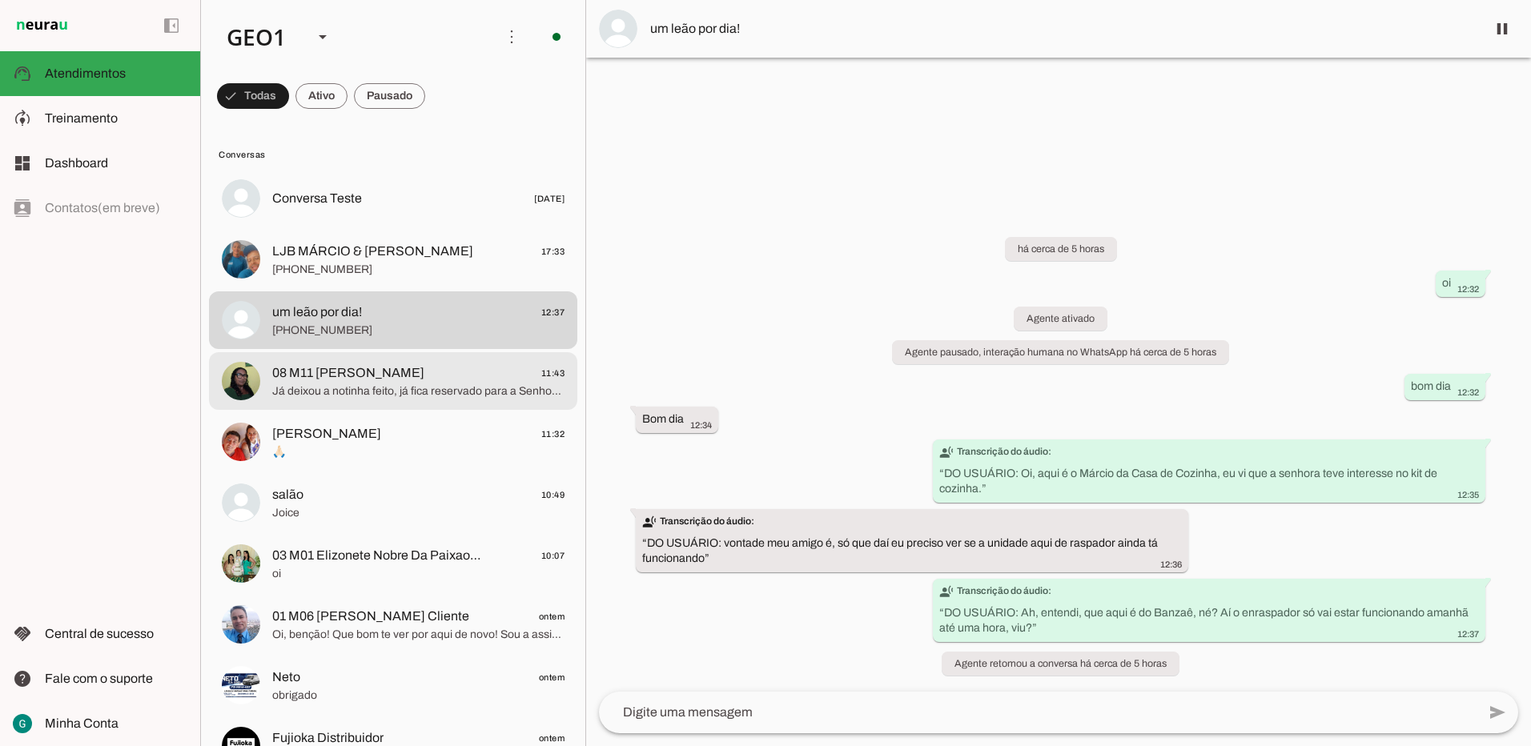
click at [334, 378] on span "08 M11 [PERSON_NAME]" at bounding box center [348, 373] width 152 height 19
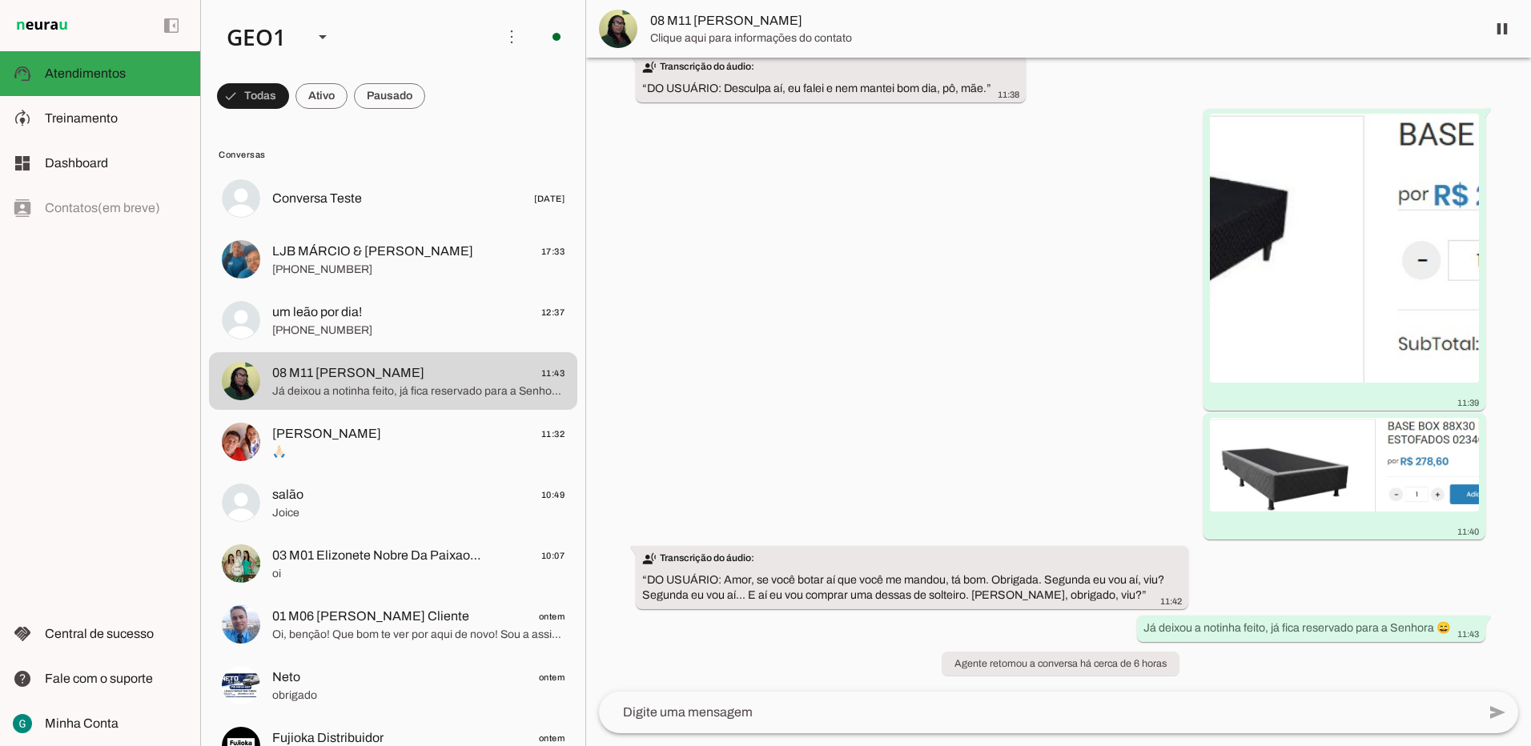
scroll to position [146, 0]
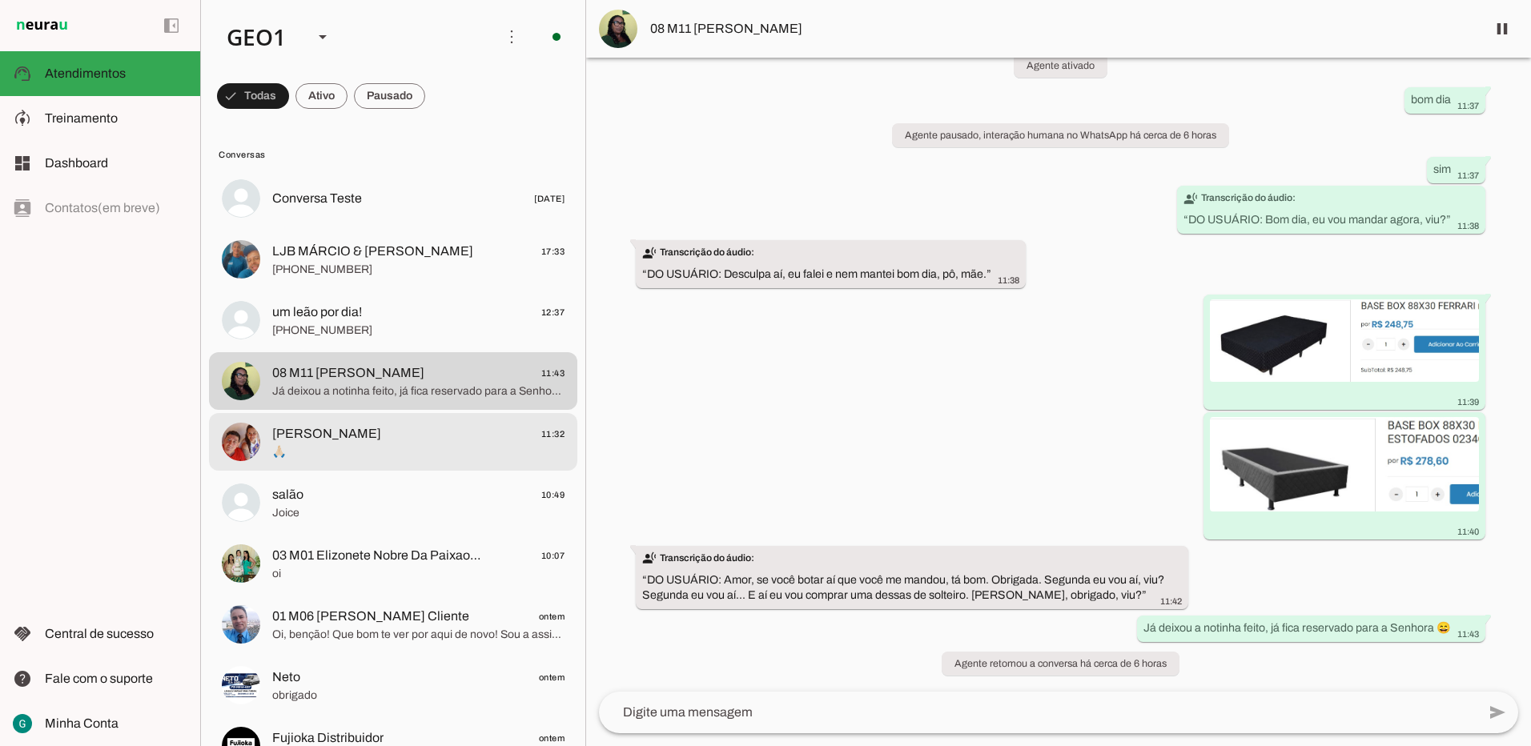
click at [366, 419] on md-item "[PERSON_NAME] 11:32 🙏🏻" at bounding box center [393, 442] width 368 height 58
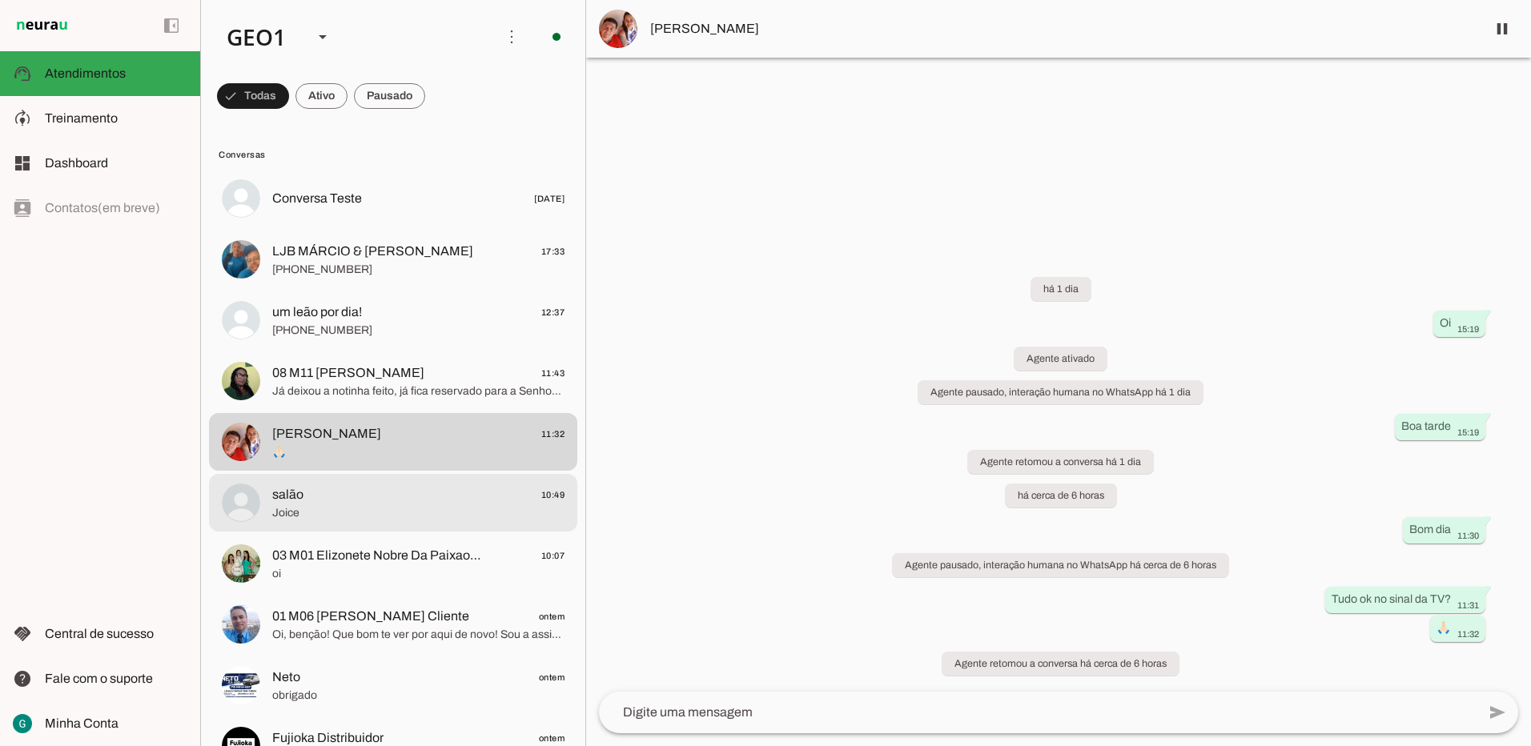
click at [353, 490] on span "salão 10:49" at bounding box center [418, 495] width 292 height 20
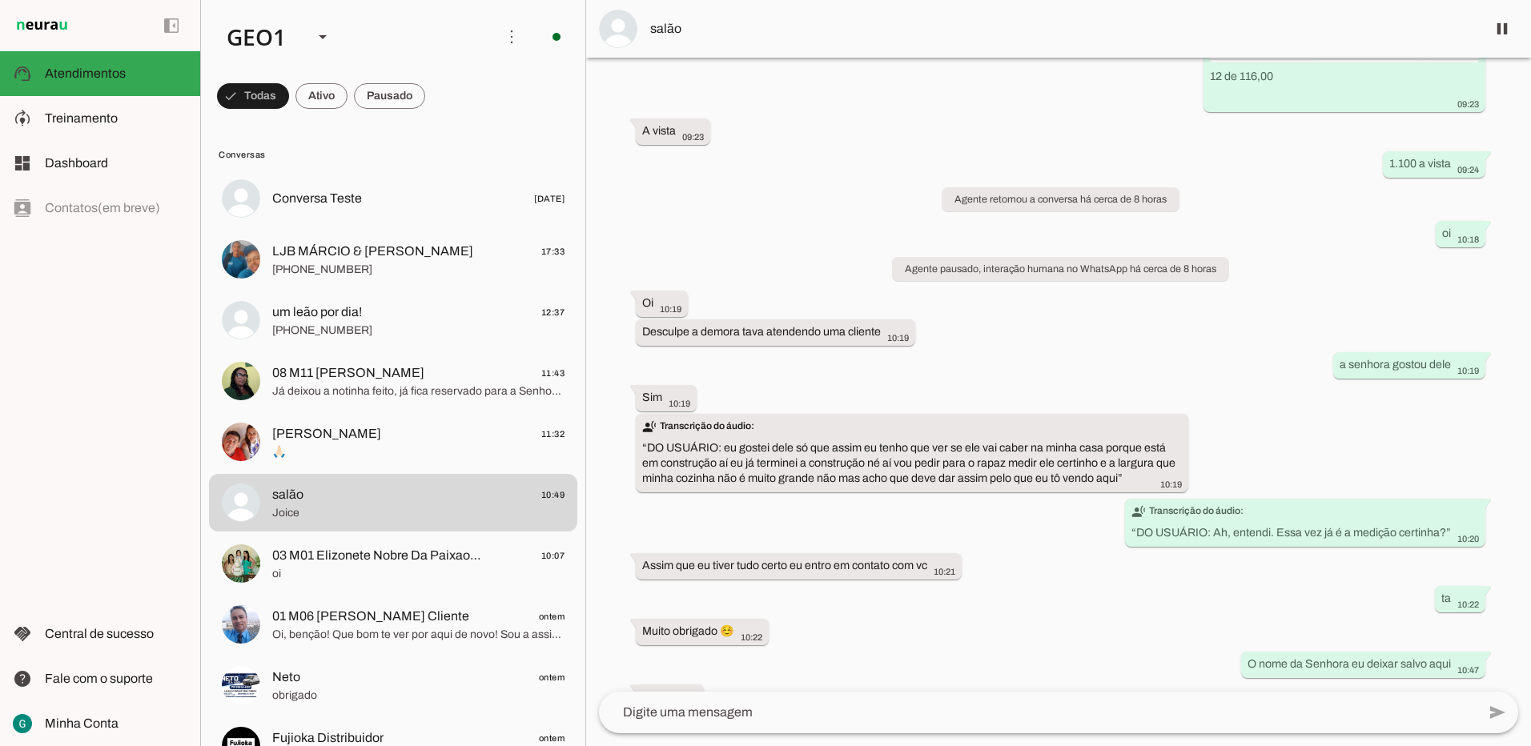
scroll to position [2582, 0]
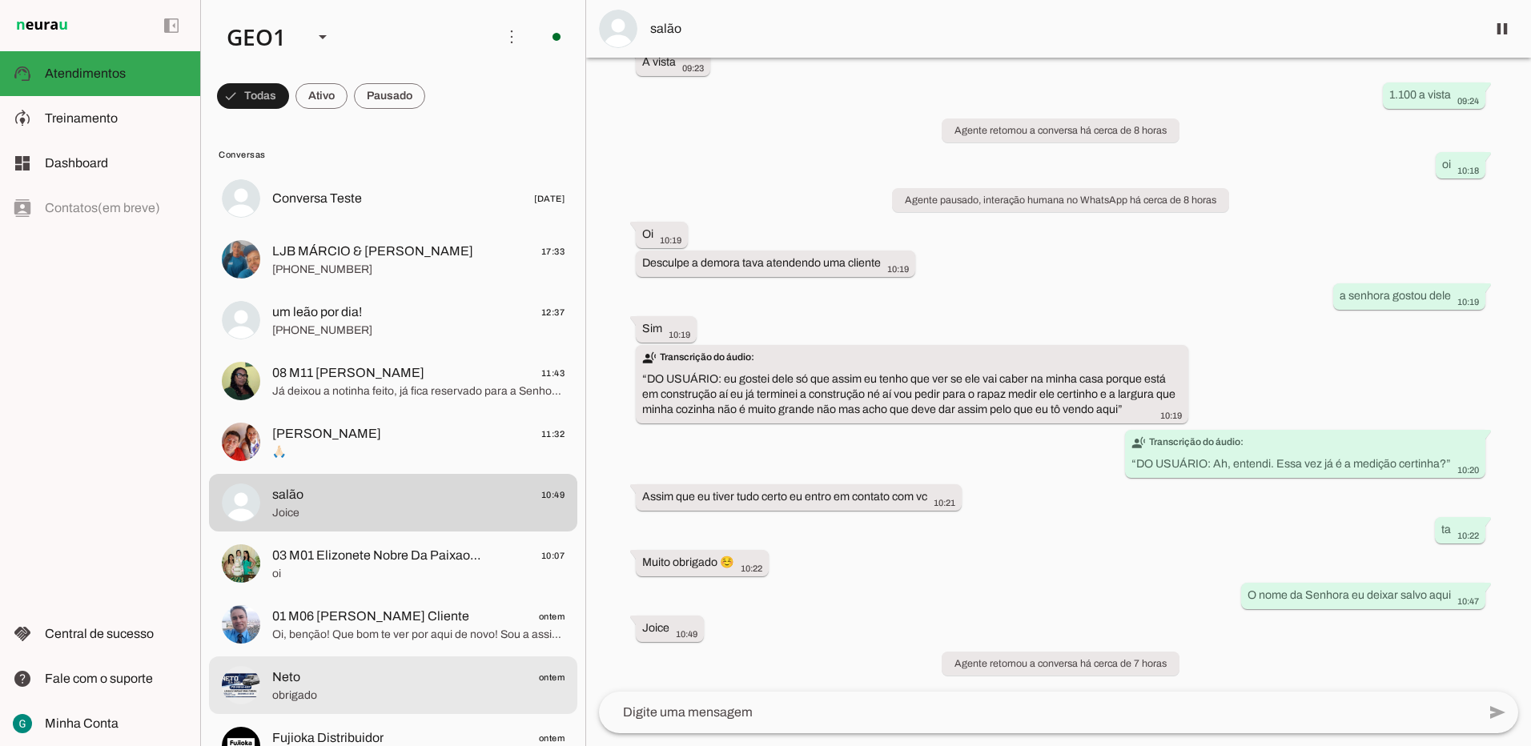
click at [379, 676] on span "Neto ontem" at bounding box center [418, 678] width 292 height 20
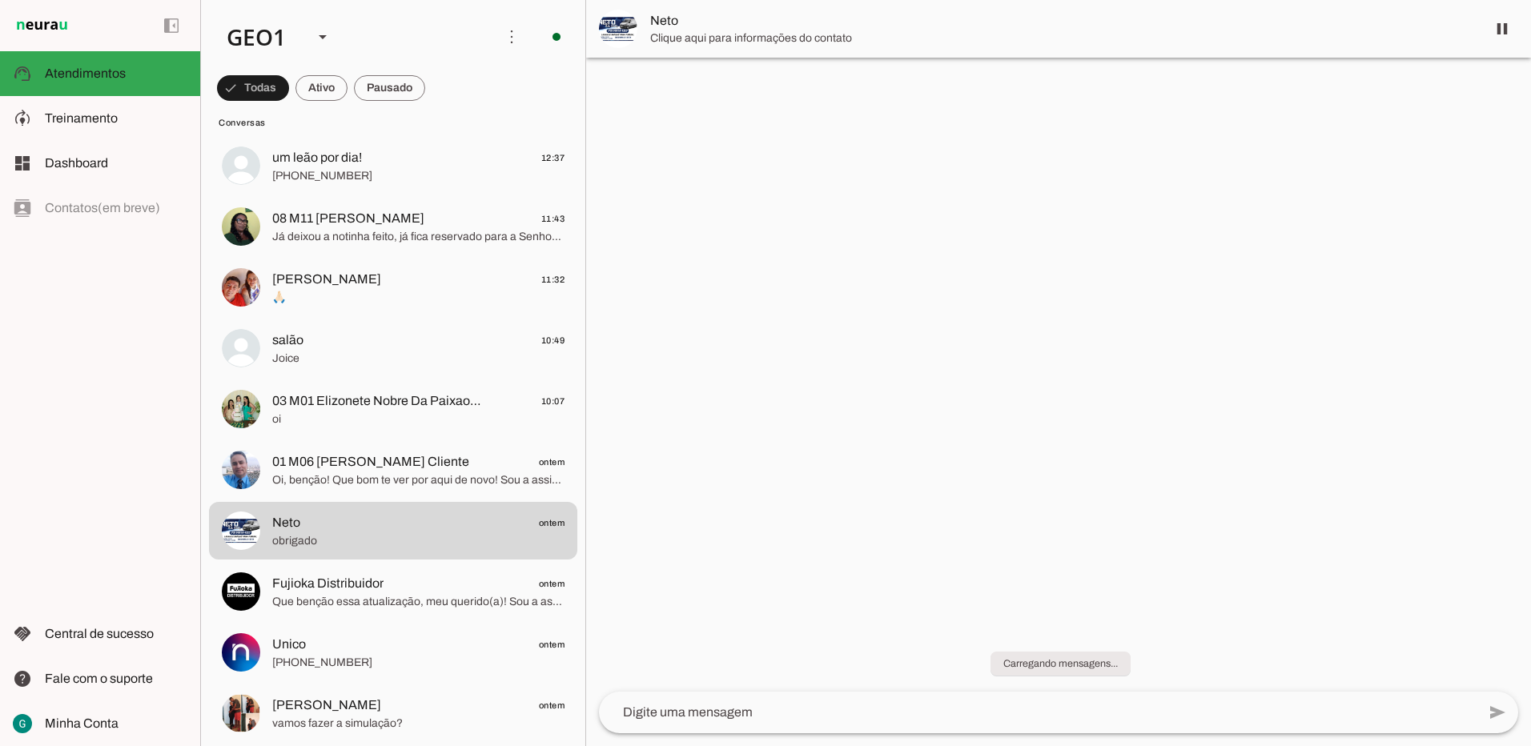
scroll to position [160, 0]
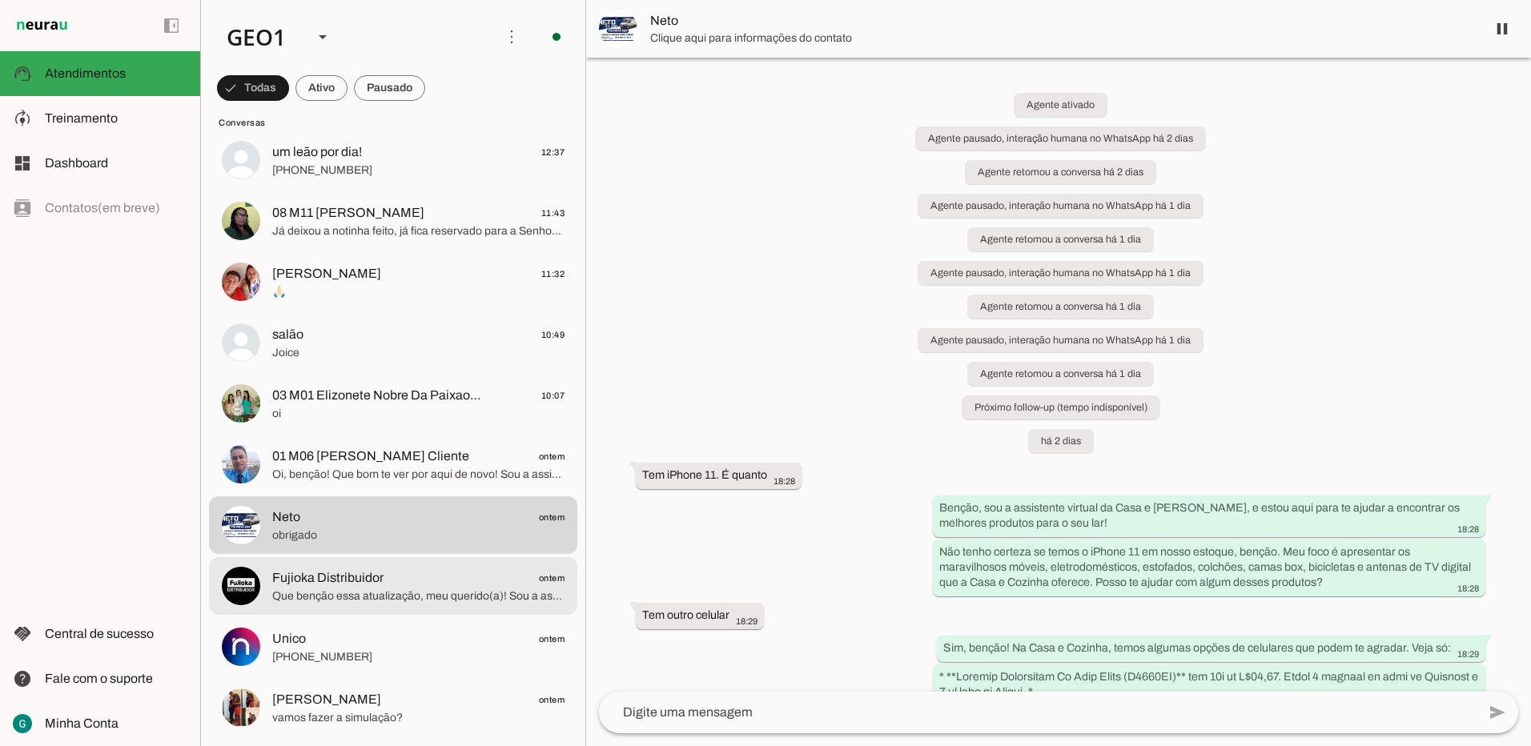
click at [363, 589] on span "Que benção essa atualização, meu querido(a)! Sou a assistente virtual da Casa e…" at bounding box center [418, 597] width 292 height 16
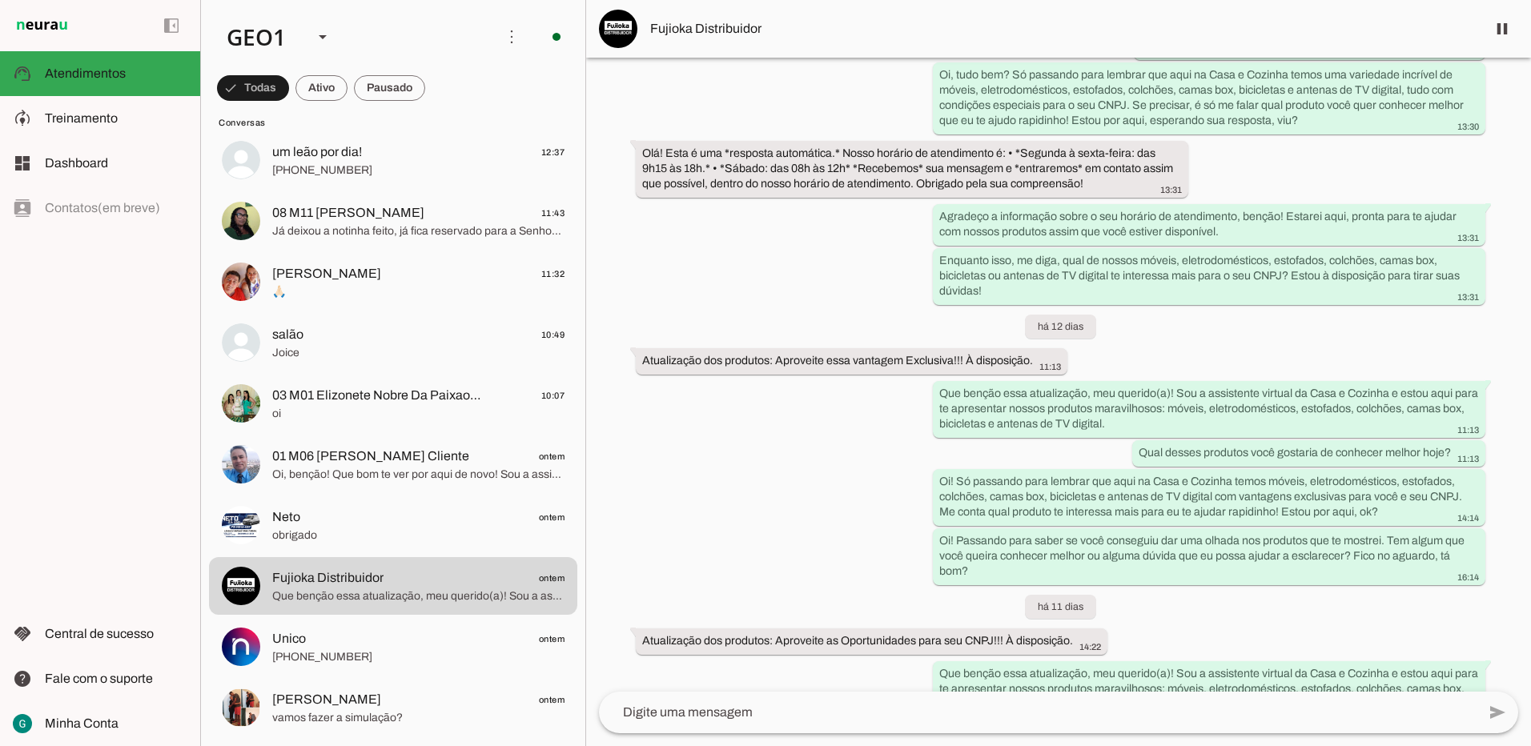
scroll to position [3867, 0]
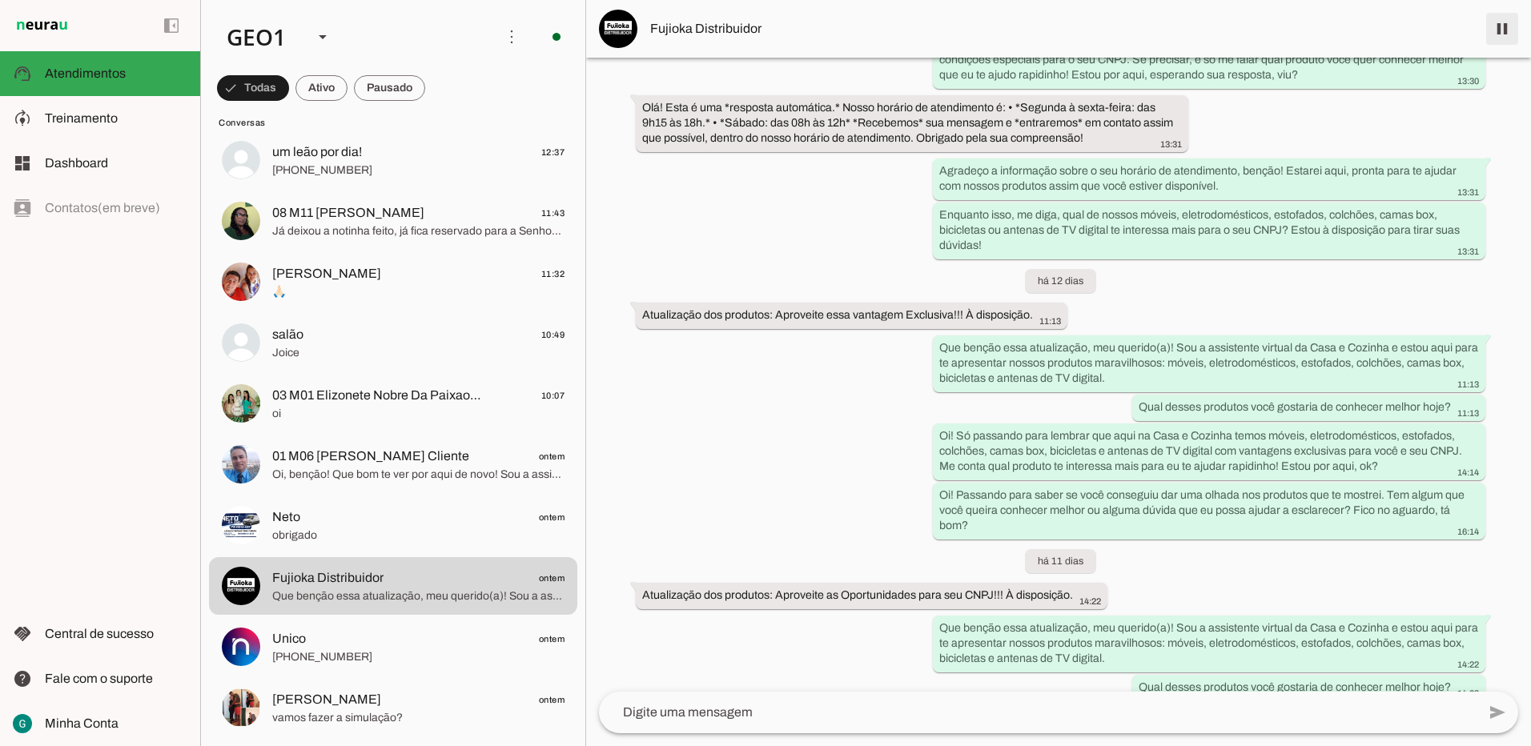
click at [1499, 31] on span at bounding box center [1502, 29] width 38 height 38
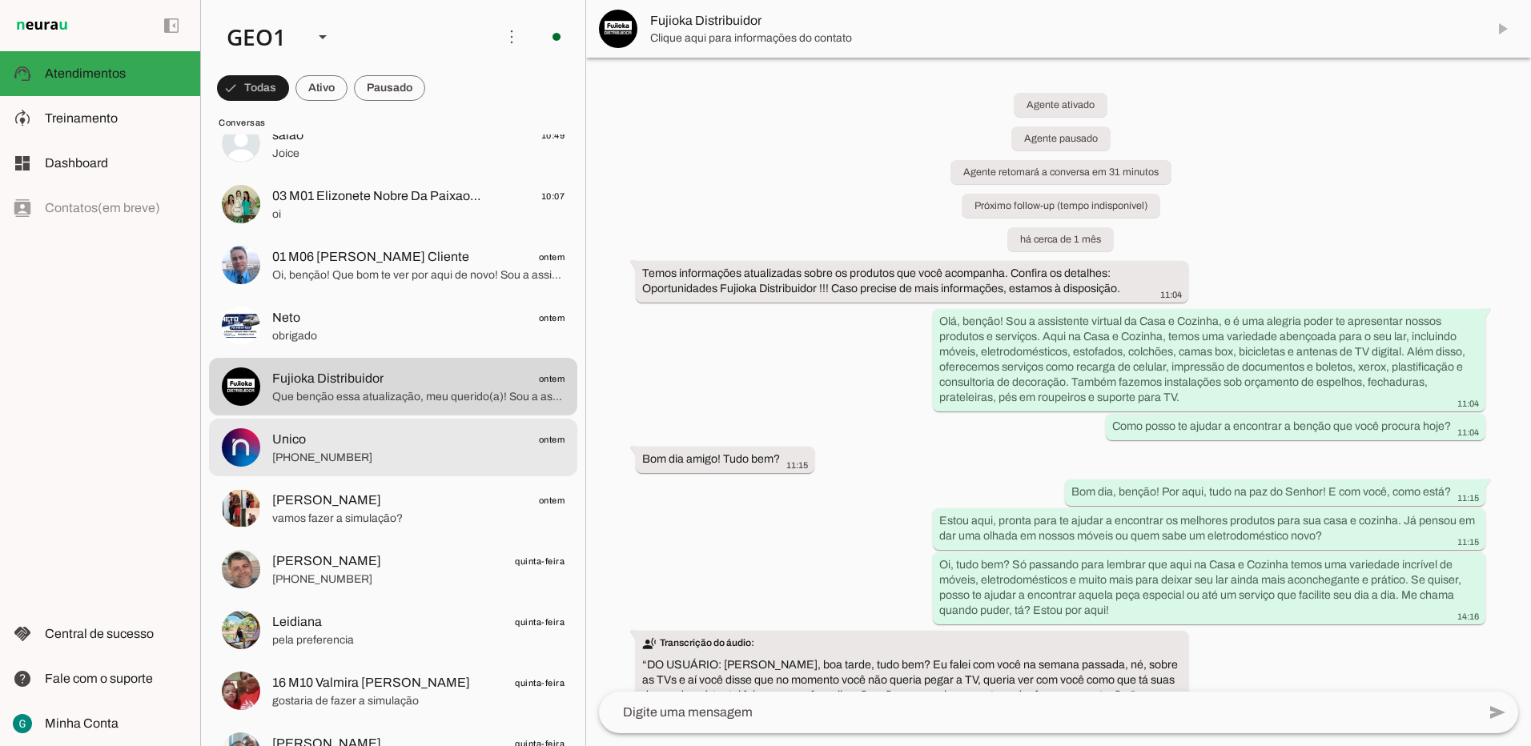
scroll to position [400, 0]
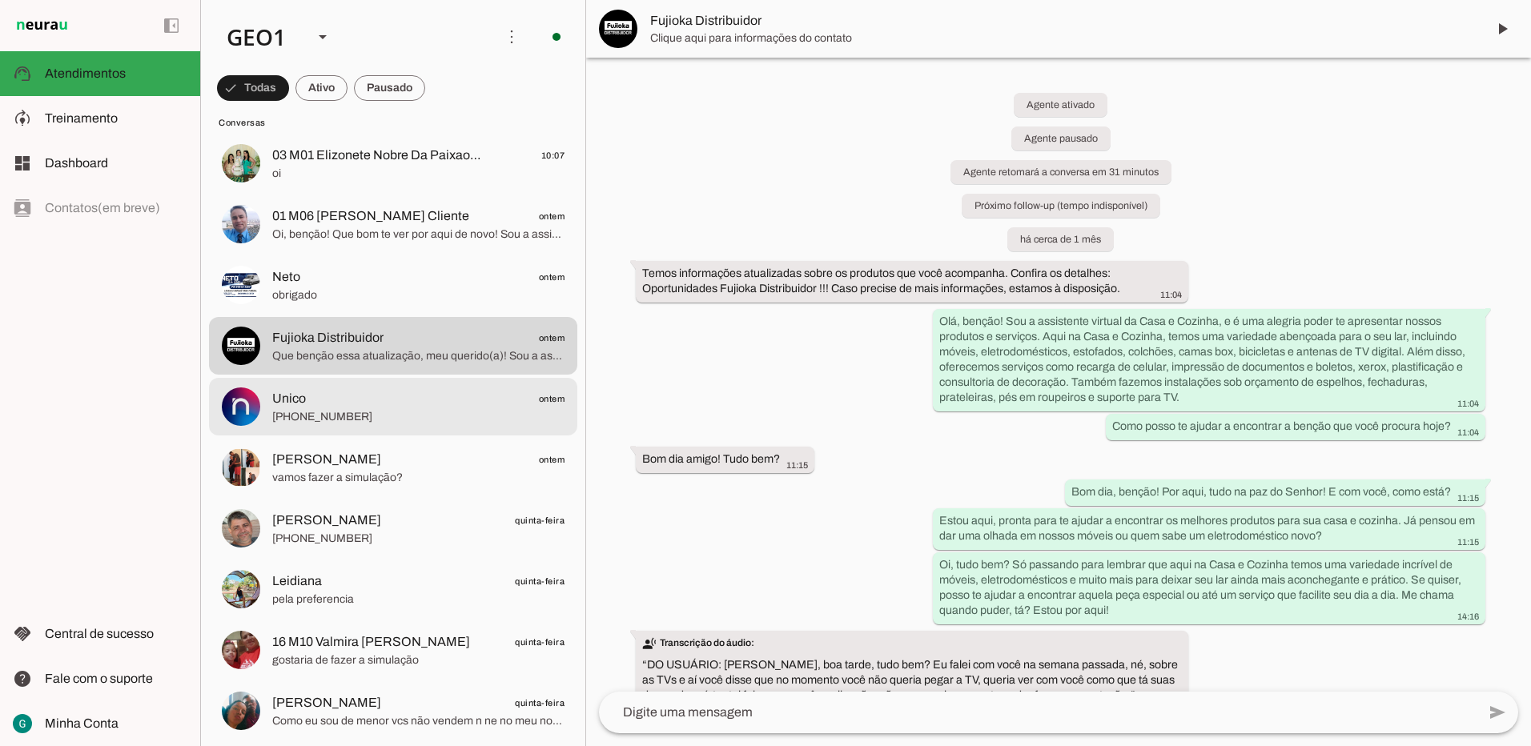
click at [388, 408] on span "Unico ontem" at bounding box center [418, 399] width 292 height 20
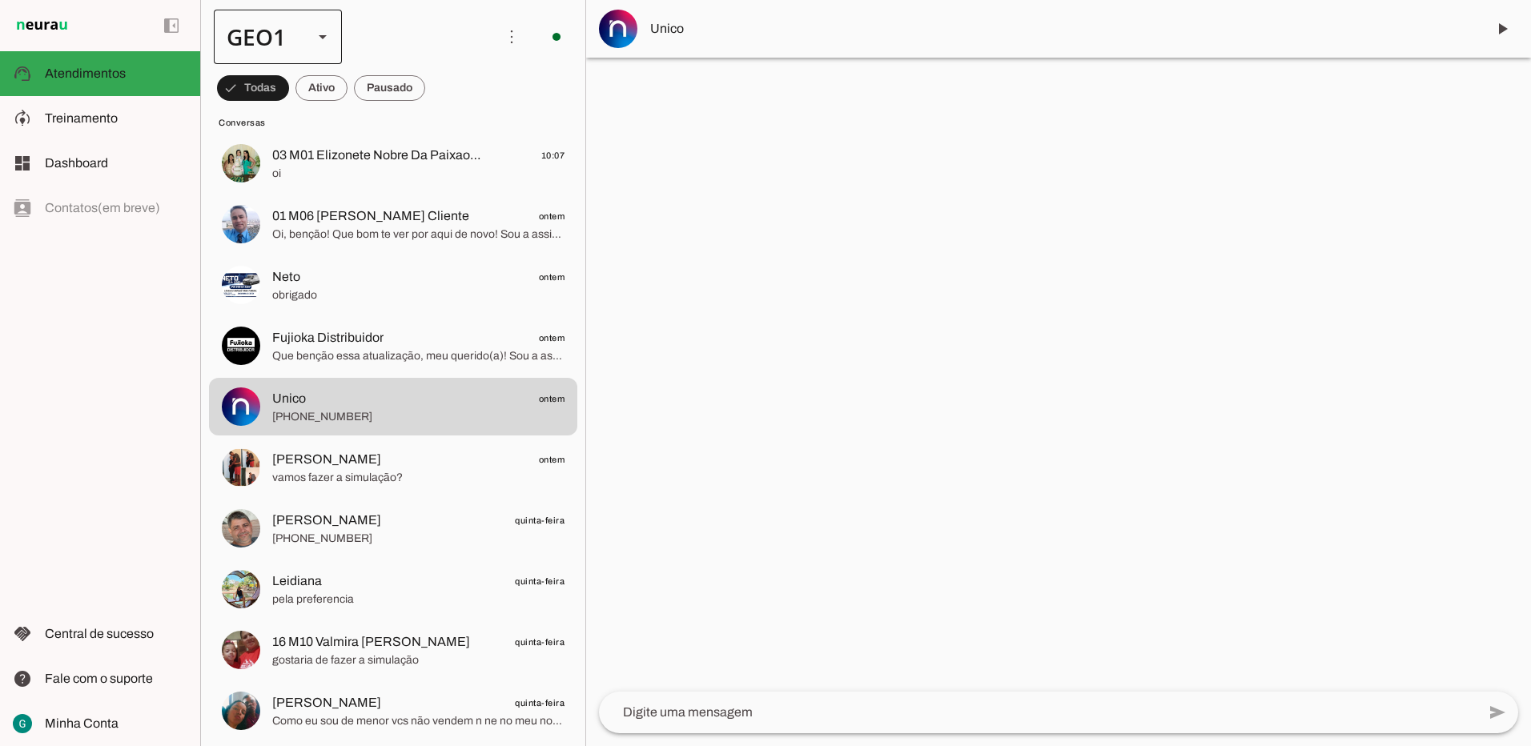
click at [305, 44] on div at bounding box center [323, 37] width 38 height 54
click at [441, 138] on slot at bounding box center [492, 147] width 103 height 19
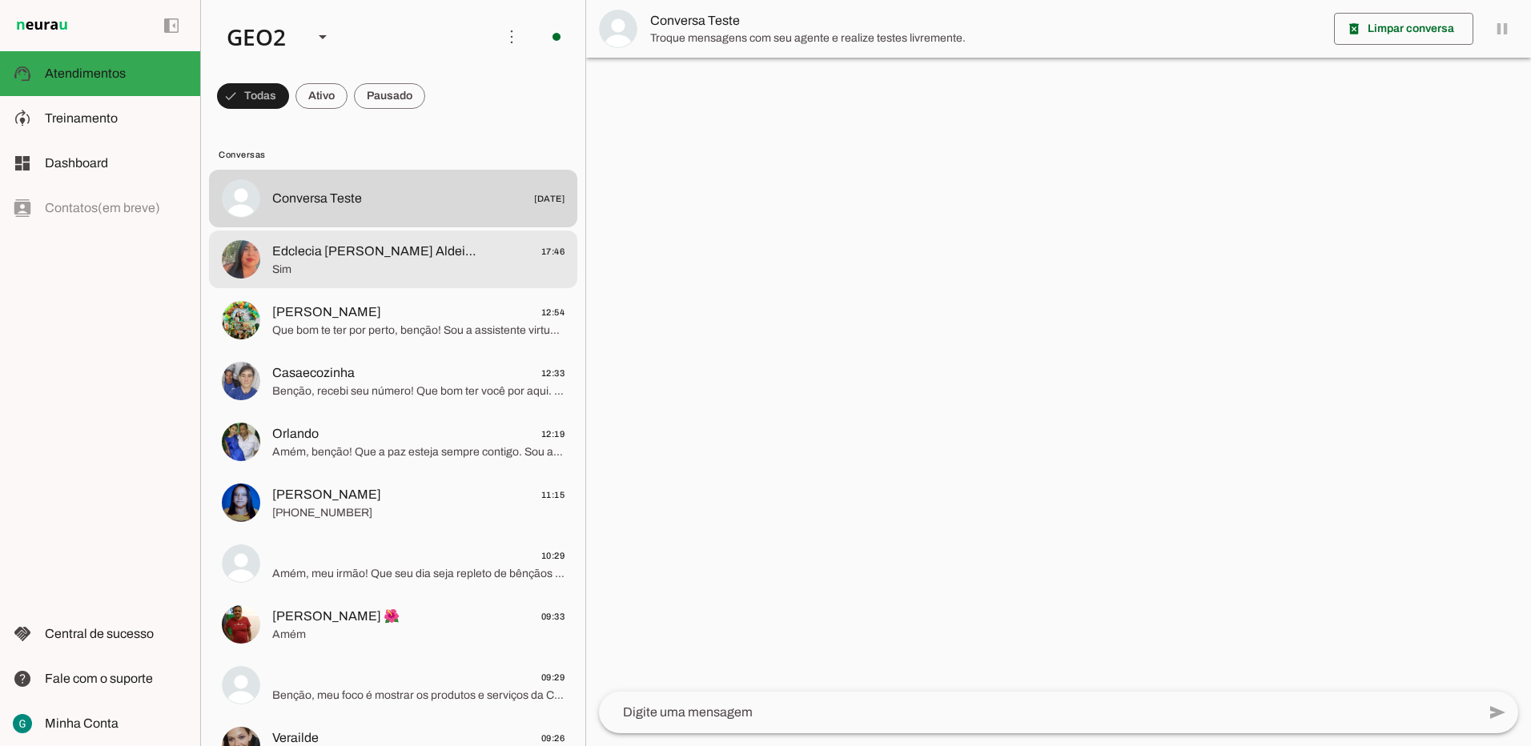
click at [409, 262] on span "Sim" at bounding box center [418, 270] width 292 height 16
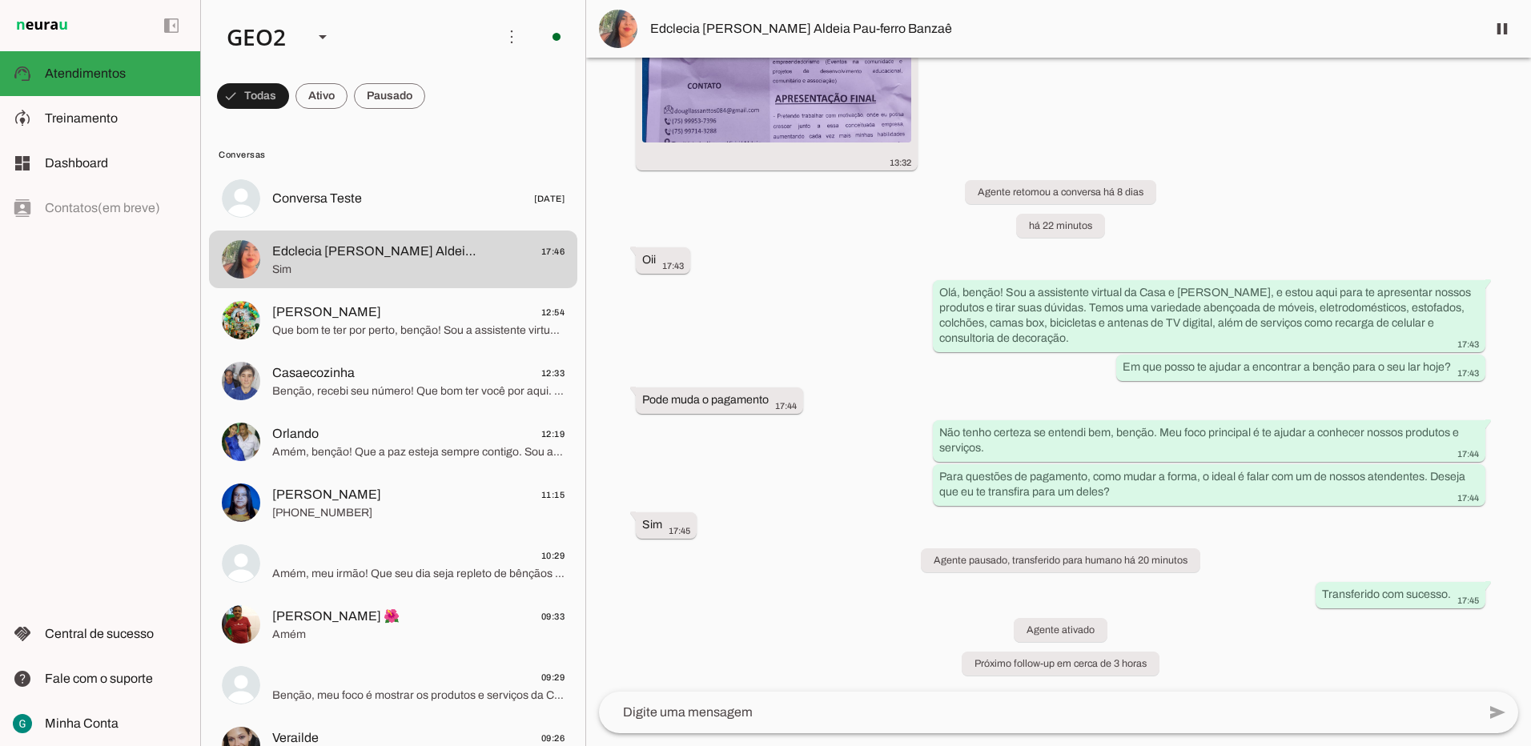
scroll to position [29266, 0]
click at [778, 717] on textarea at bounding box center [1038, 712] width 878 height 19
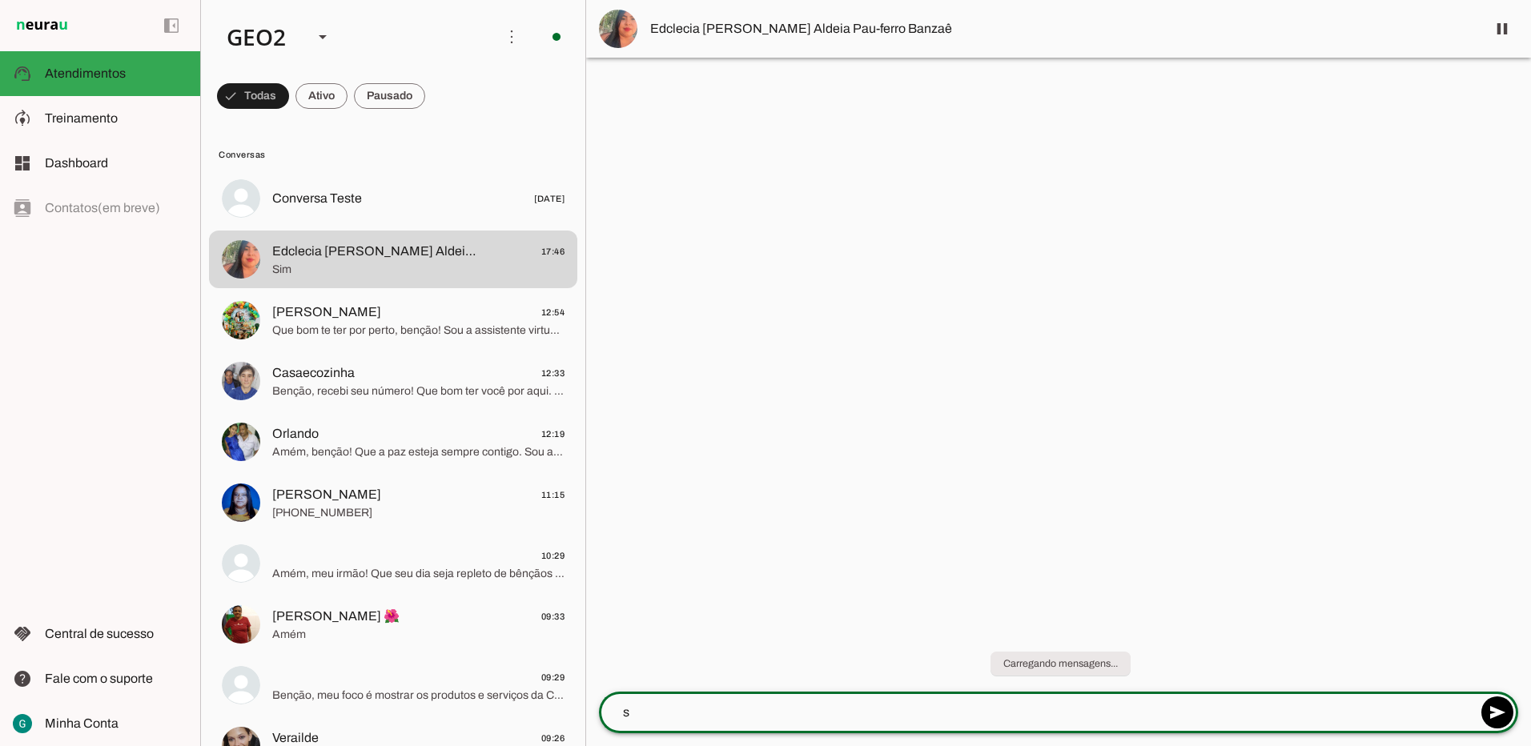
scroll to position [0, 0]
type textarea "seria o pagamento de que?"
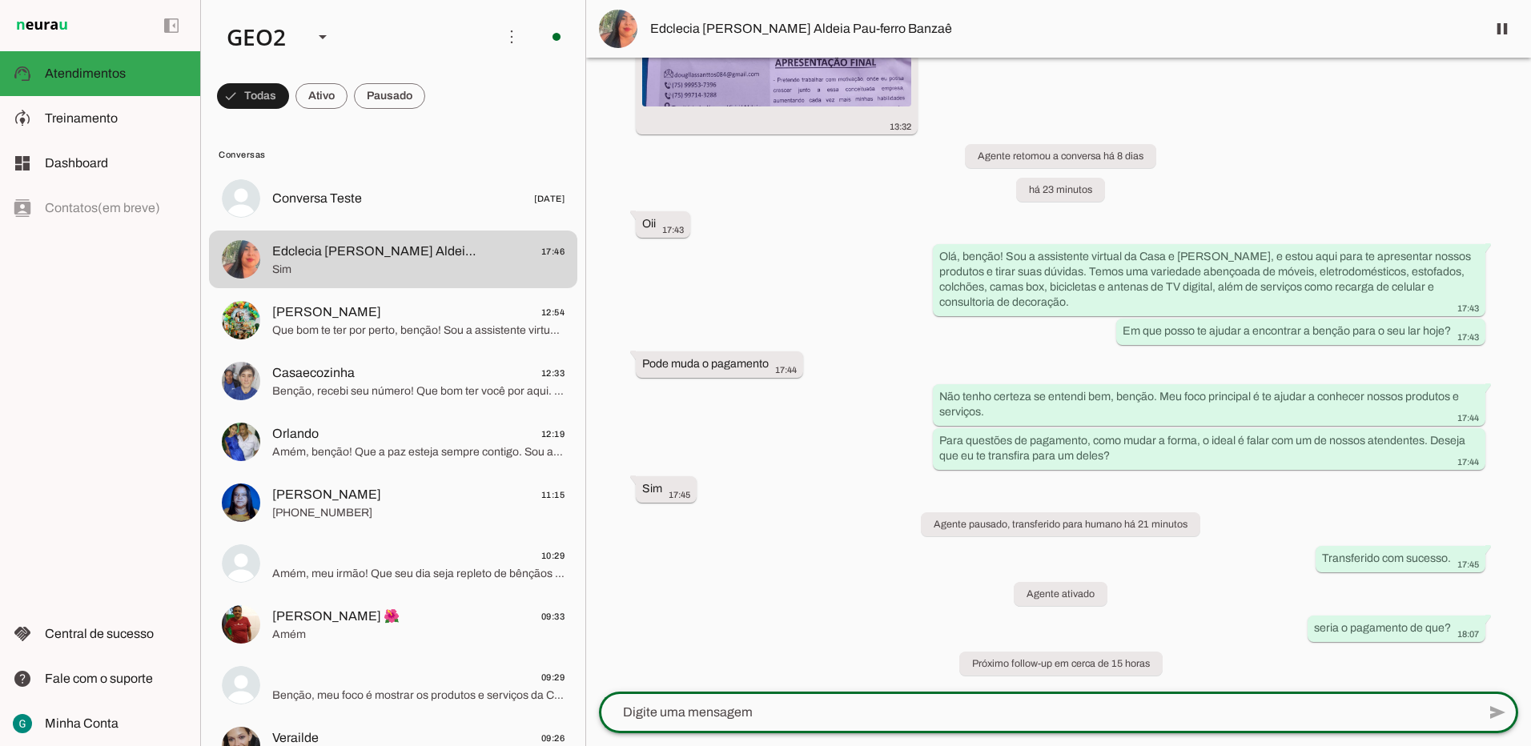
scroll to position [29302, 0]
